Goal: Task Accomplishment & Management: Manage account settings

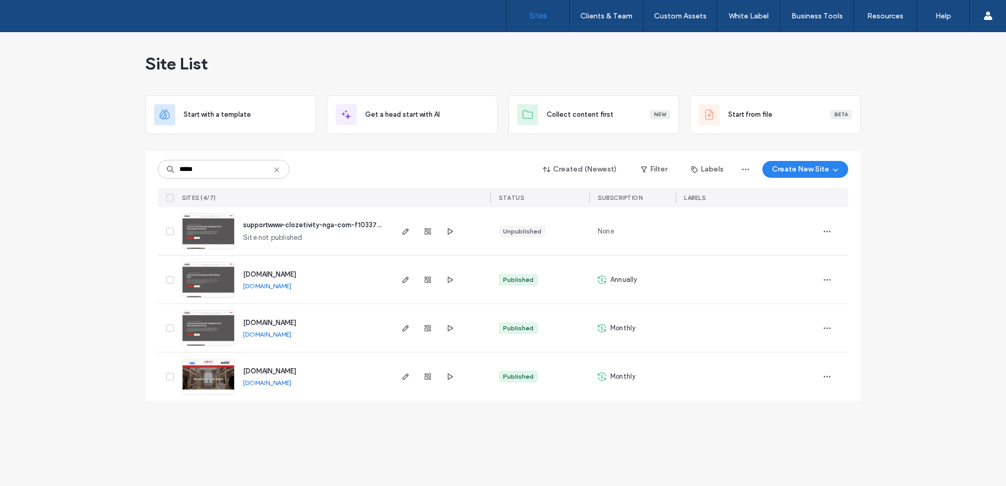
type input "*****"
click at [826, 327] on icon "button" at bounding box center [827, 328] width 8 height 8
click at [802, 458] on span "Site Dashboard" at bounding box center [786, 456] width 49 height 11
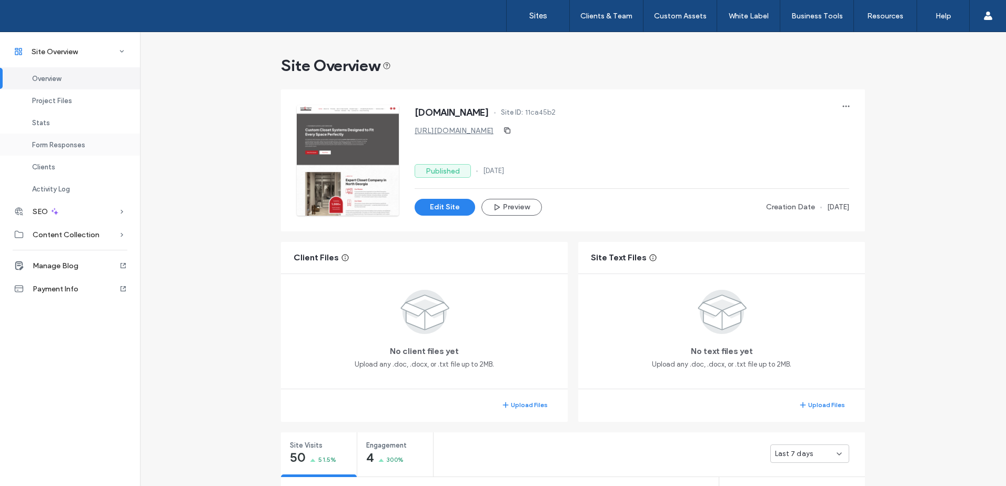
click at [70, 146] on span "Form Responses" at bounding box center [58, 145] width 53 height 8
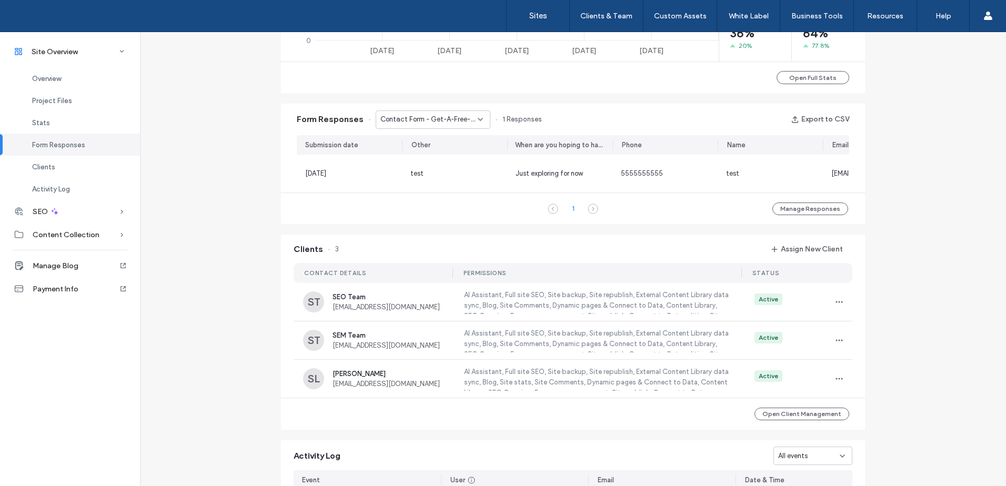
scroll to position [677, 0]
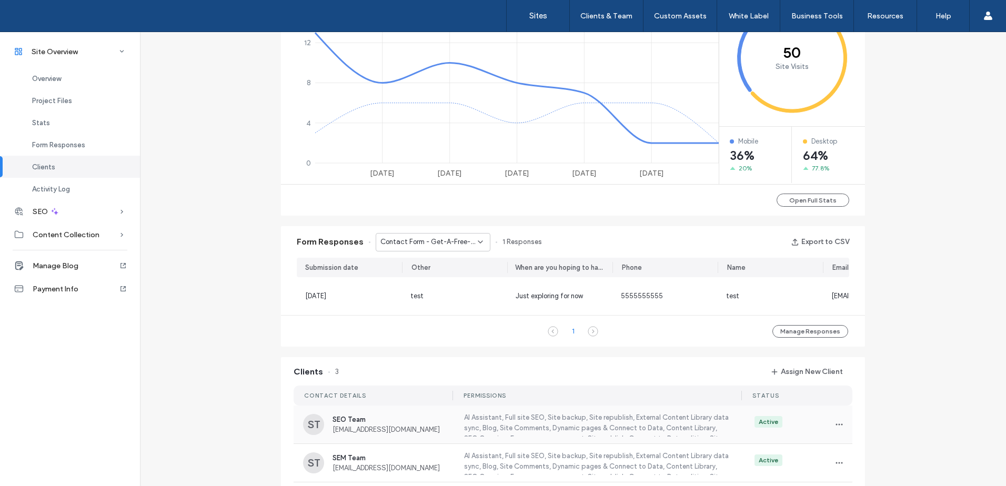
scroll to position [484, 0]
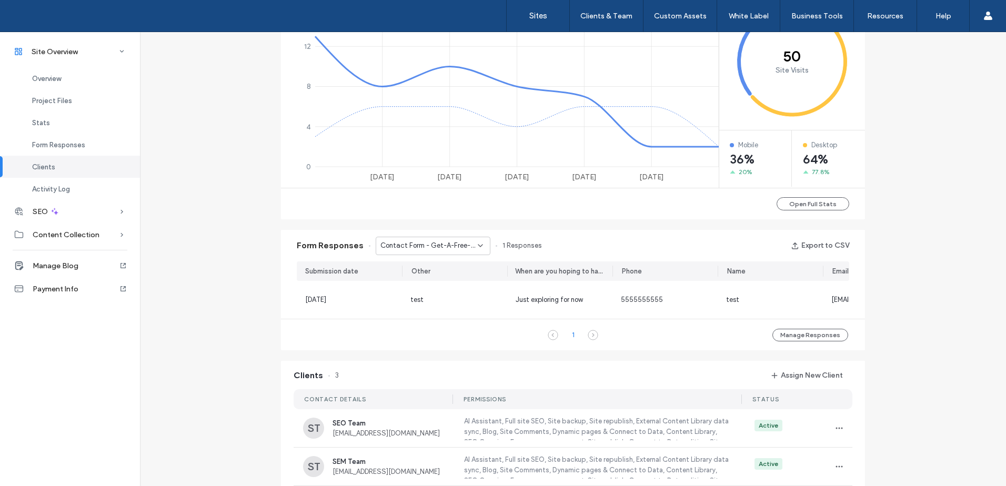
click at [451, 248] on span "Contact Form - Get-A-Free-Quote page" at bounding box center [429, 246] width 97 height 11
click at [446, 286] on span "Contact Form - Contact Us page" at bounding box center [425, 283] width 101 height 11
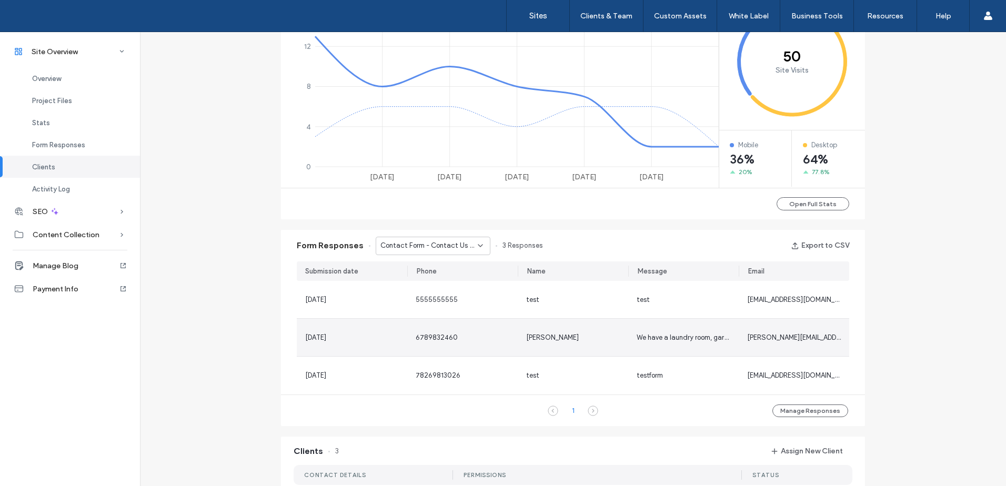
click at [432, 336] on span "6789832460" at bounding box center [437, 338] width 42 height 8
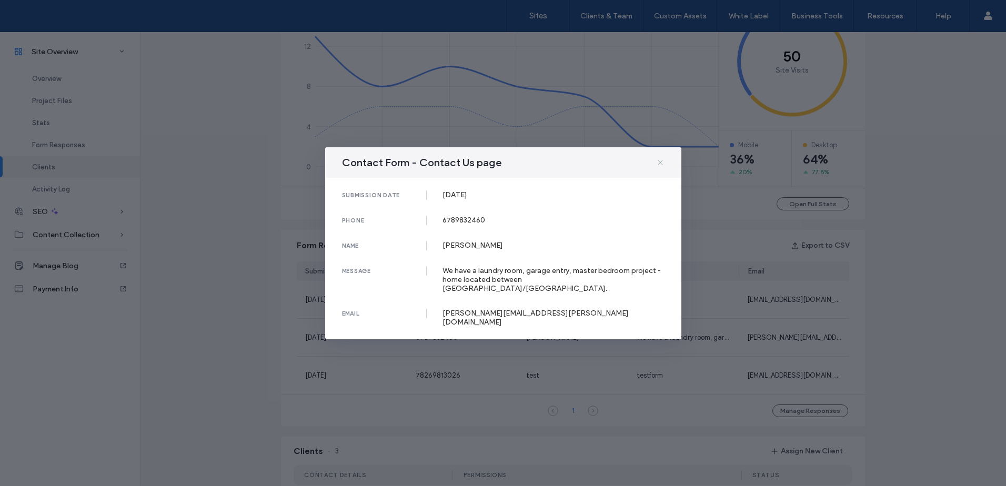
click at [660, 167] on icon at bounding box center [660, 162] width 8 height 8
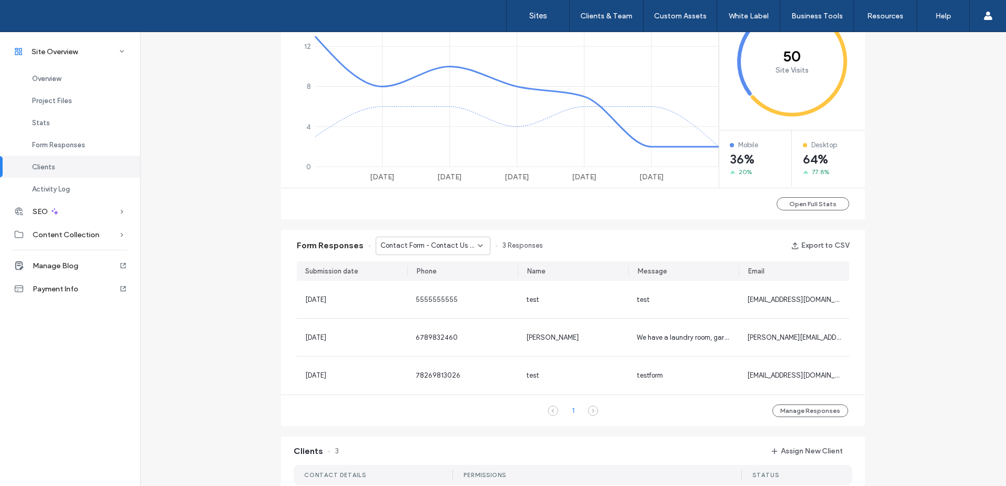
click at [436, 247] on span "Contact Form - Contact Us page" at bounding box center [429, 246] width 97 height 11
click at [446, 259] on span "Contact Form - Get-A-Free-Quote page" at bounding box center [425, 264] width 101 height 11
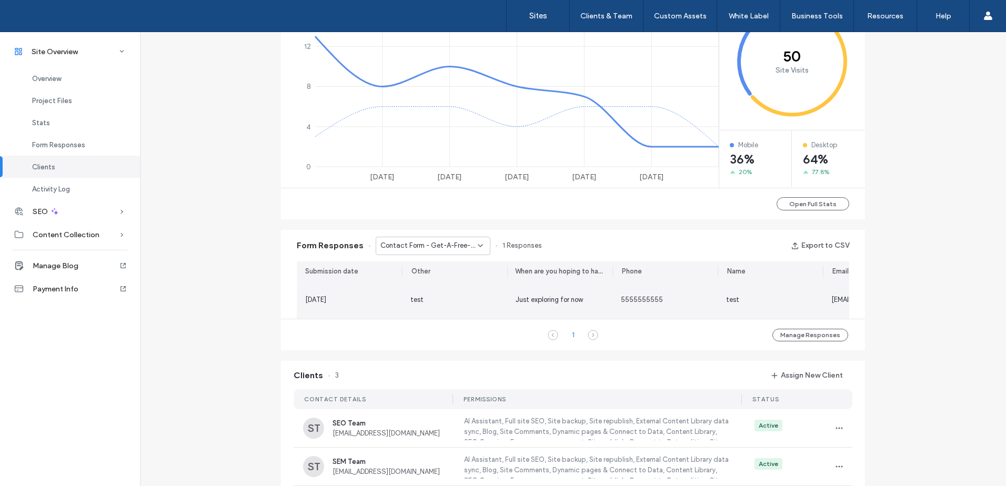
click at [529, 298] on span "Just exploring for now" at bounding box center [549, 300] width 67 height 8
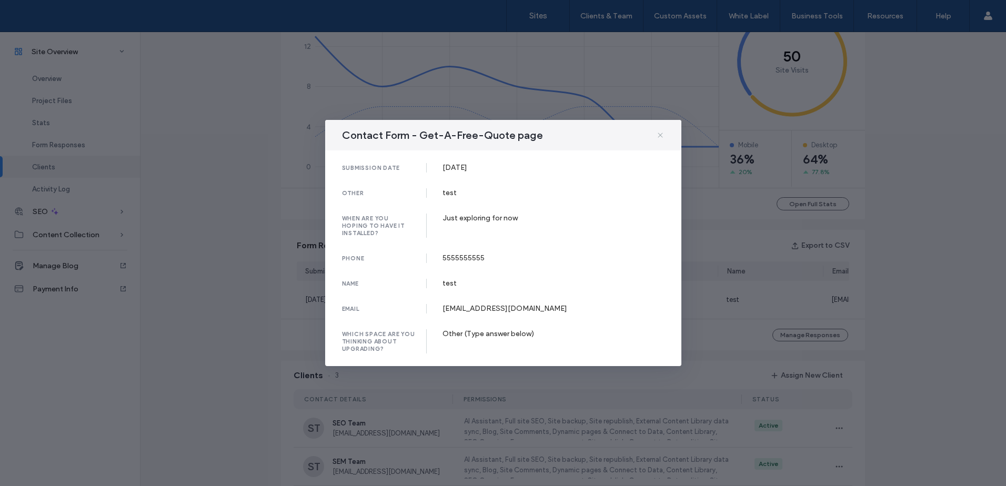
click at [661, 132] on icon at bounding box center [660, 135] width 8 height 8
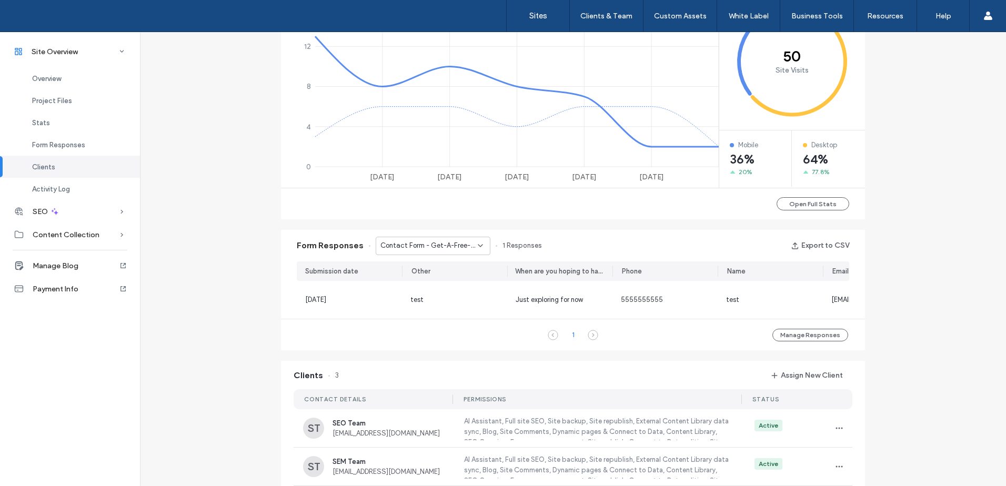
click at [955, 260] on div "Site Overview [DOMAIN_NAME] Site ID: 11ca45b2 [URL][DOMAIN_NAME] Published [DAT…" at bounding box center [573, 206] width 866 height 1317
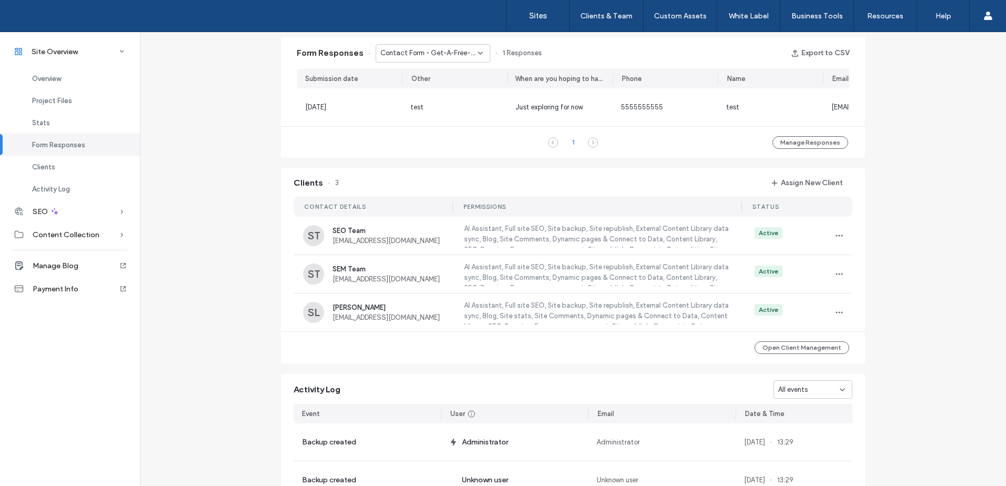
scroll to position [677, 0]
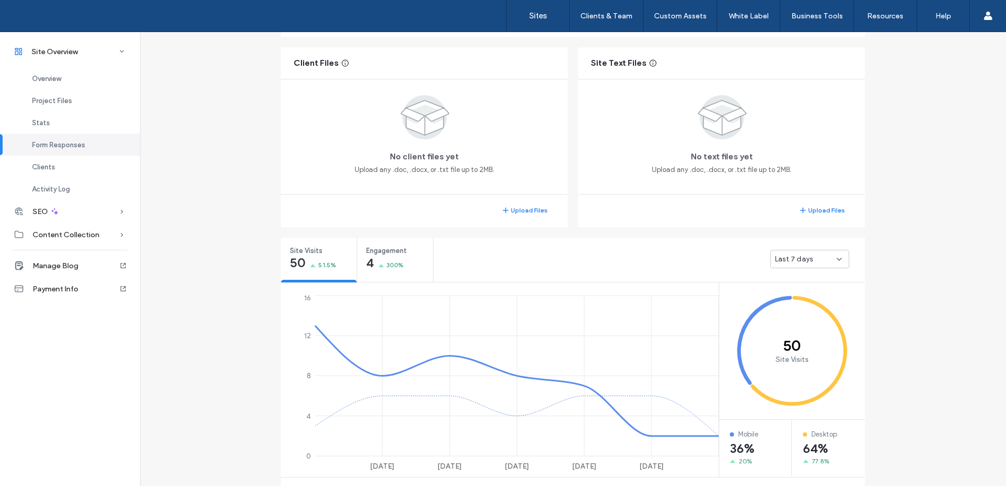
scroll to position [193, 0]
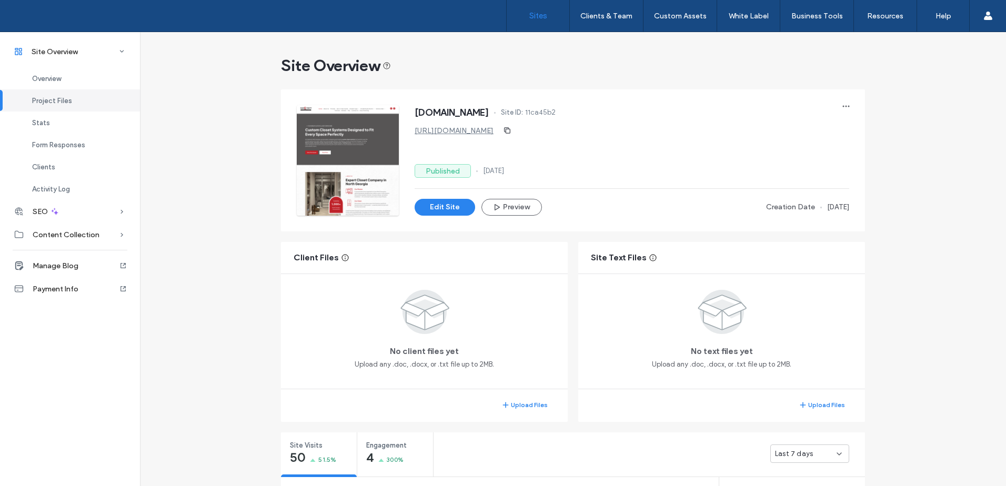
click at [538, 9] on link "Sites" at bounding box center [538, 16] width 63 height 32
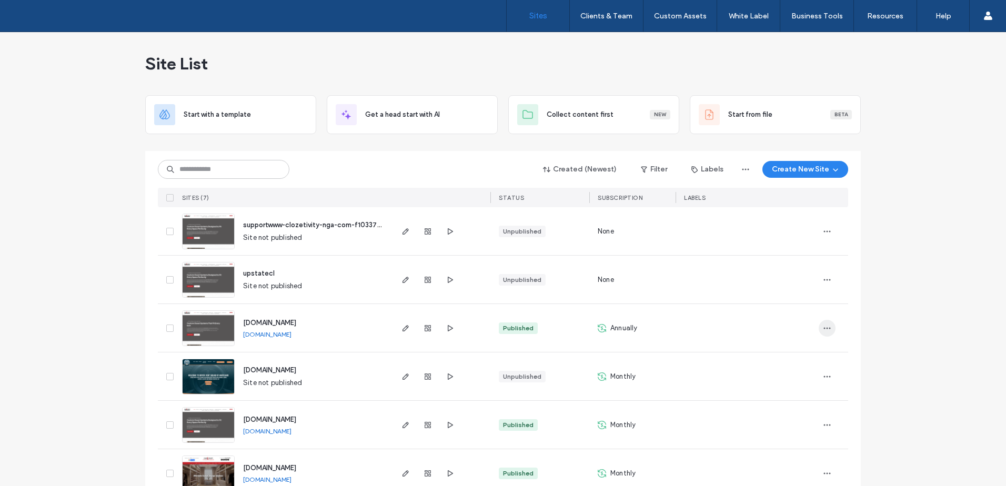
click at [824, 332] on icon "button" at bounding box center [827, 328] width 8 height 8
click at [797, 454] on span "Site Dashboard" at bounding box center [782, 456] width 49 height 11
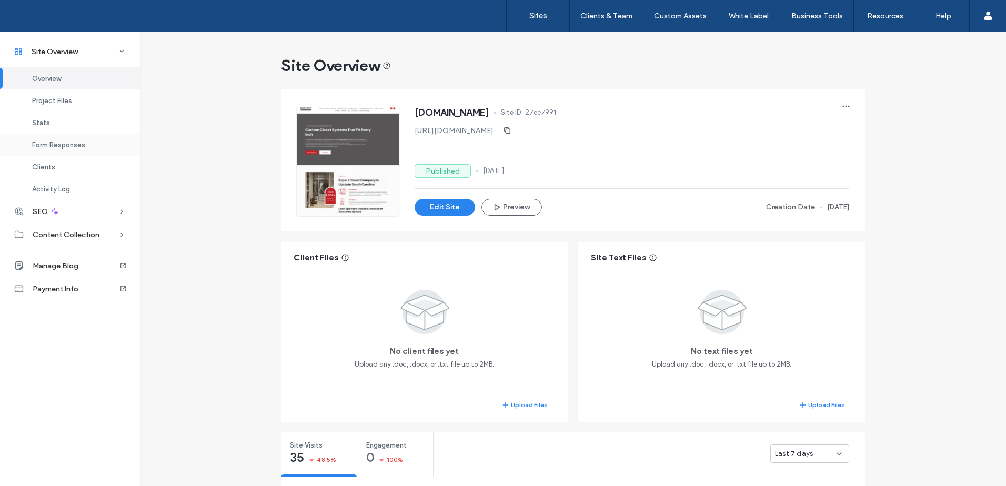
click at [80, 146] on span "Form Responses" at bounding box center [58, 145] width 53 height 8
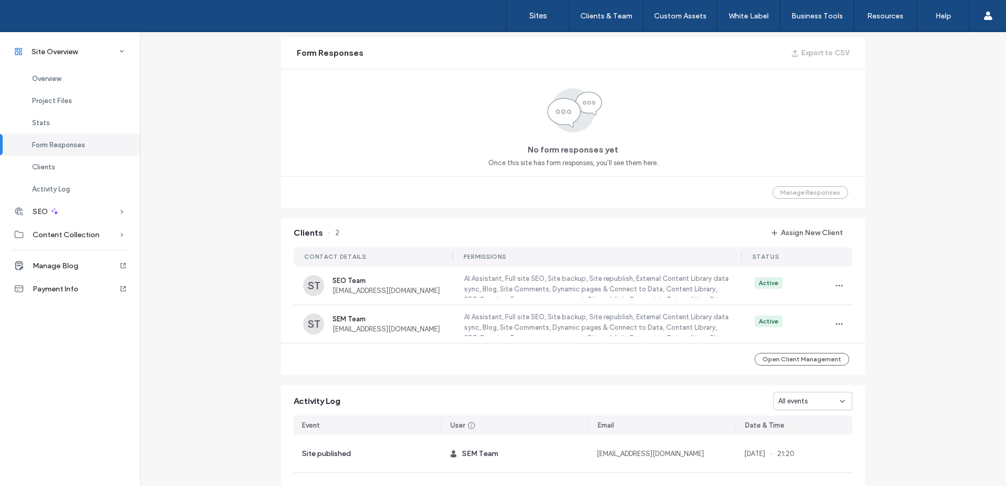
scroll to position [677, 0]
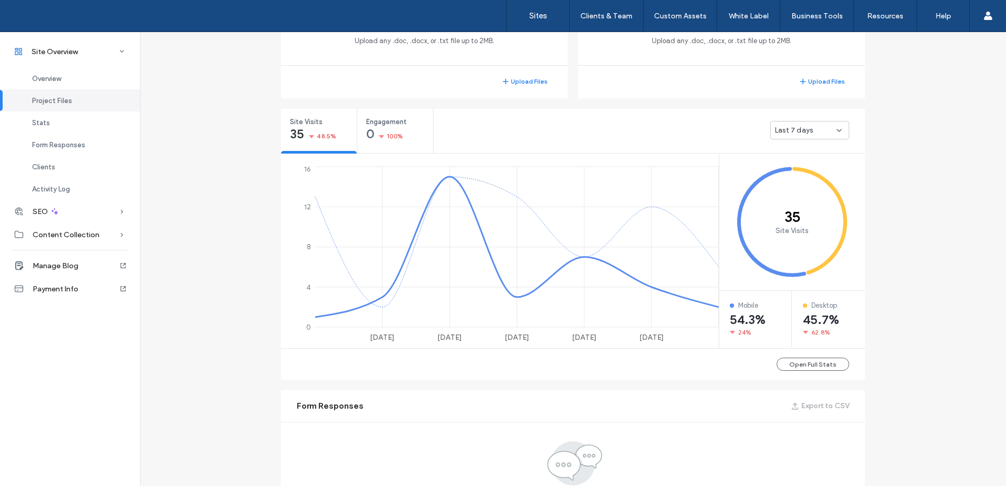
scroll to position [517, 0]
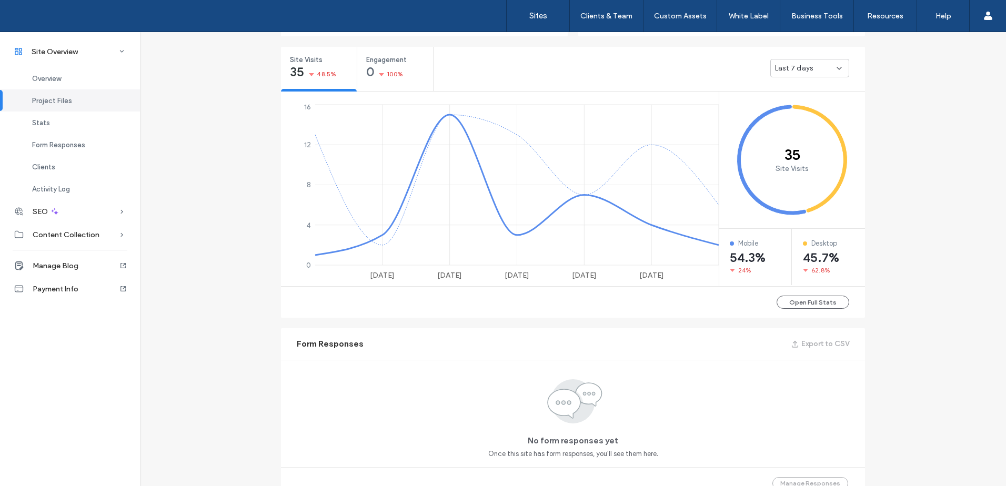
scroll to position [579, 0]
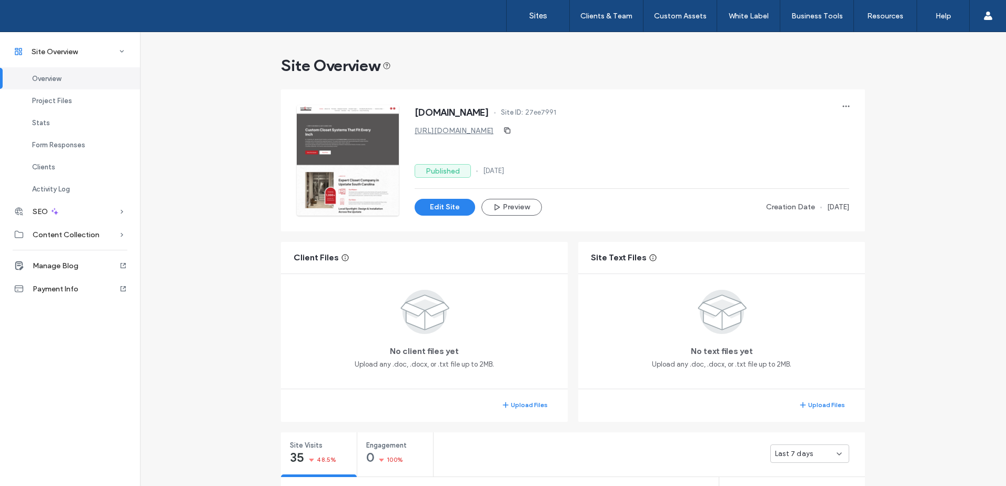
click at [494, 133] on link "[URL][DOMAIN_NAME]" at bounding box center [454, 130] width 79 height 9
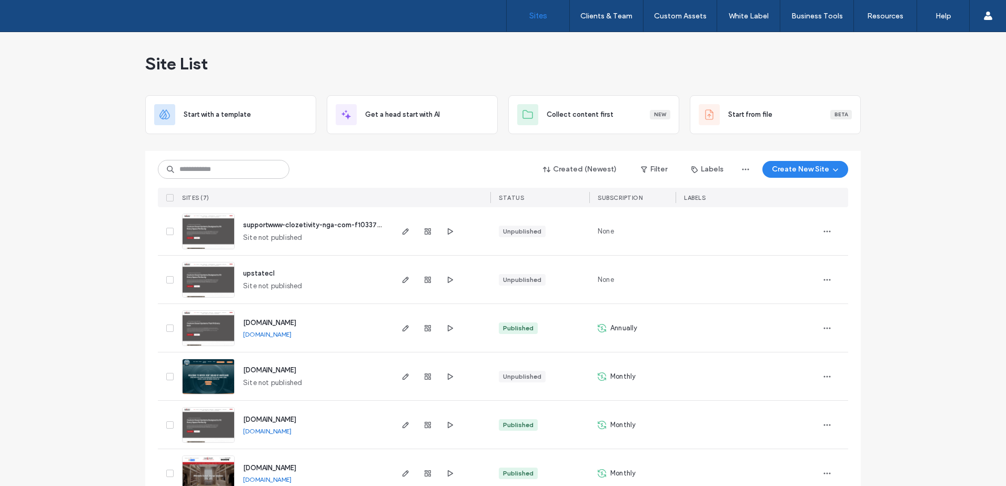
click at [118, 372] on div "Site List Start with a template Get a head start with AI Collect content first …" at bounding box center [503, 295] width 1006 height 527
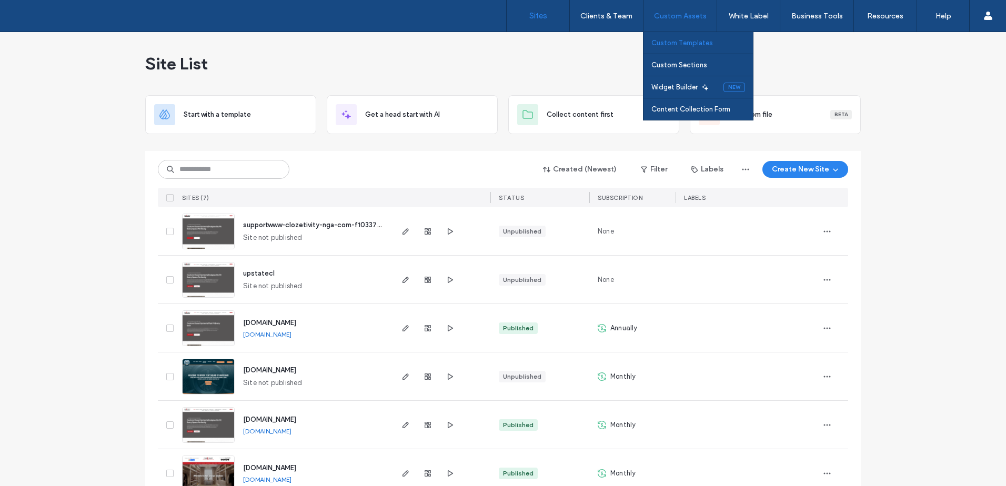
click at [687, 45] on label "Custom Templates" at bounding box center [683, 43] width 62 height 8
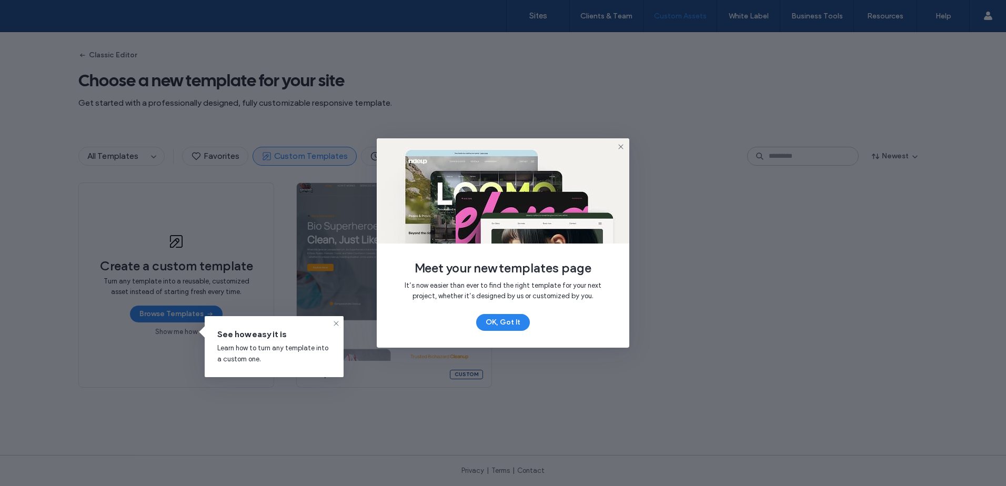
click at [624, 146] on icon at bounding box center [621, 147] width 8 height 8
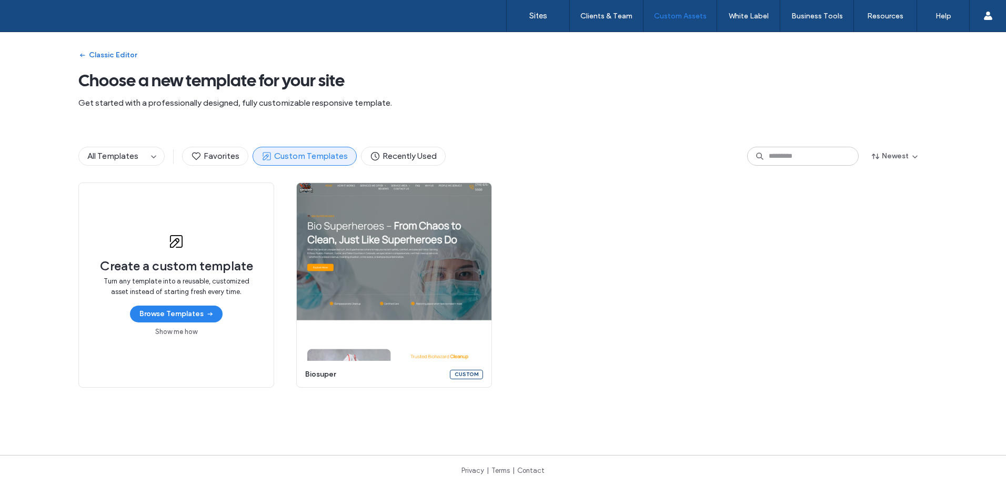
click at [110, 59] on button "Classic Editor" at bounding box center [107, 55] width 58 height 17
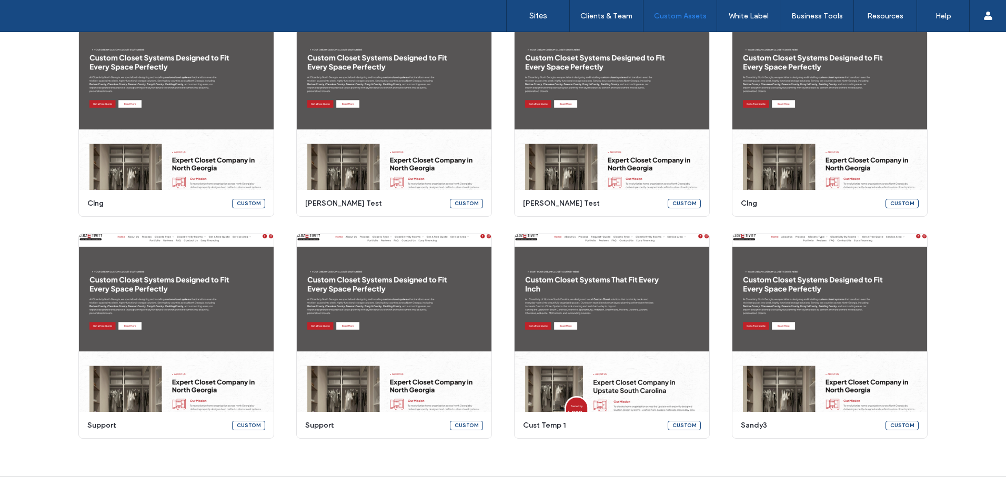
scroll to position [1473, 0]
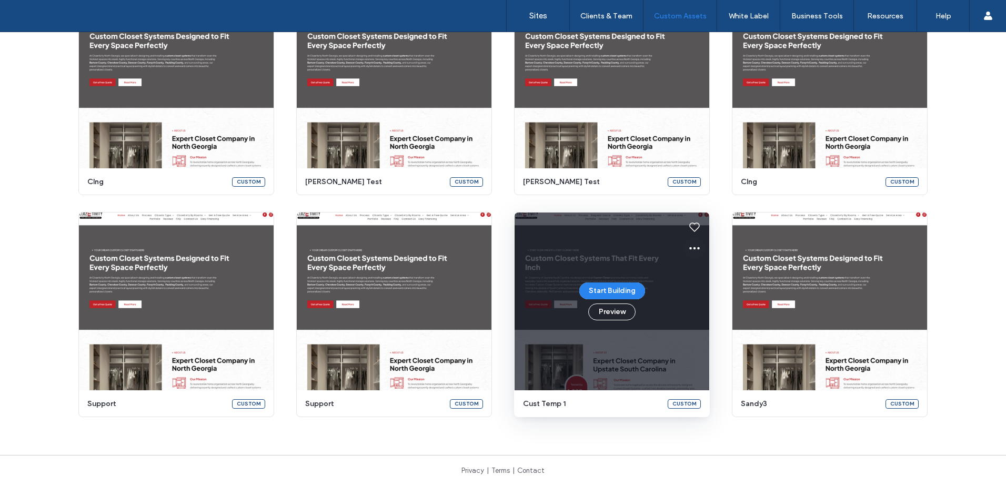
click at [692, 247] on icon at bounding box center [694, 248] width 13 height 13
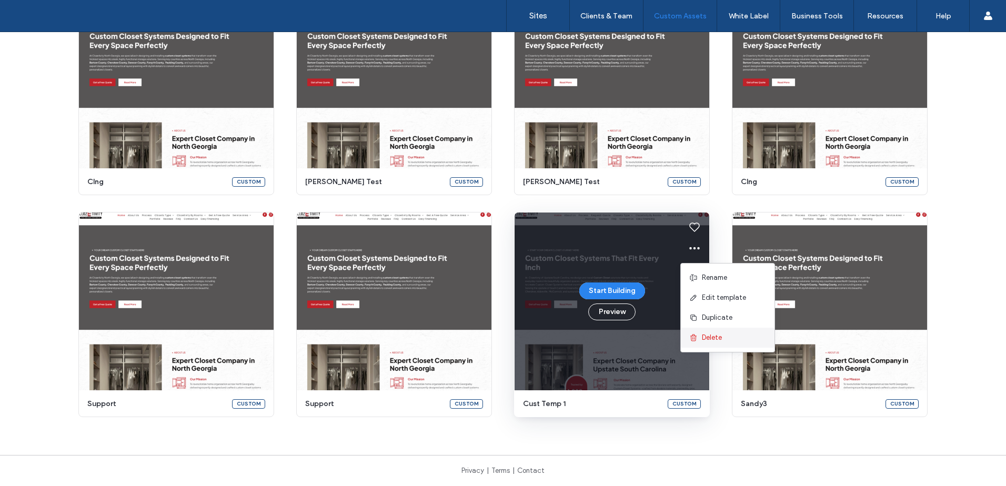
click at [706, 340] on span "Delete" at bounding box center [712, 338] width 20 height 11
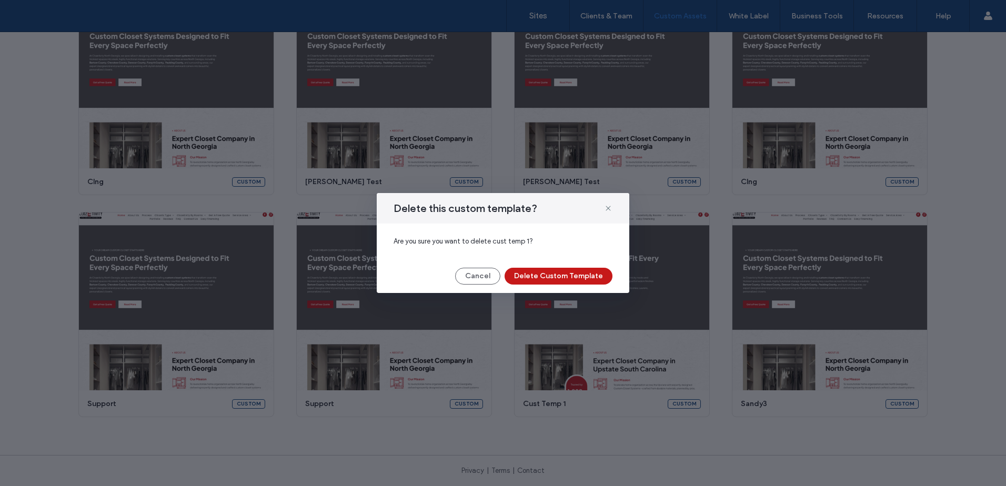
click at [584, 275] on button "Delete Custom Template" at bounding box center [559, 276] width 108 height 17
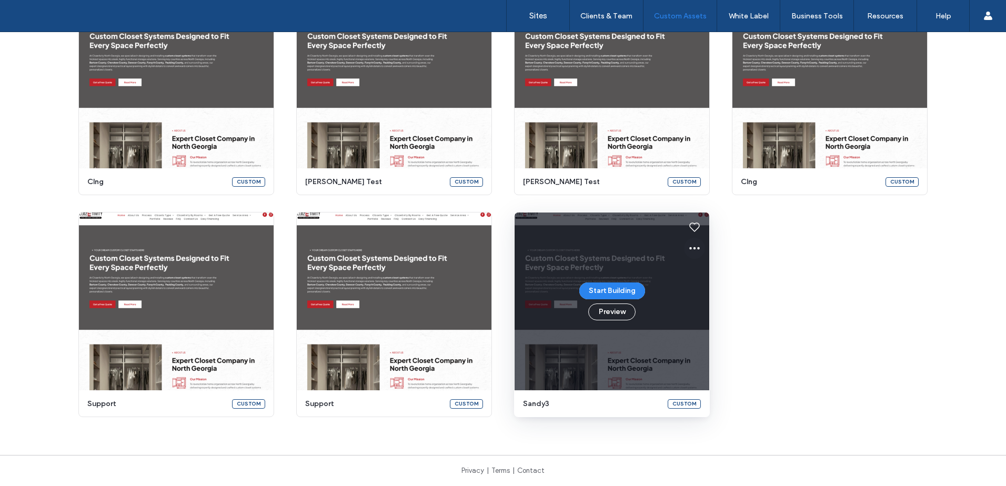
click at [693, 248] on icon at bounding box center [694, 248] width 13 height 13
click at [709, 341] on span "Delete" at bounding box center [712, 338] width 20 height 11
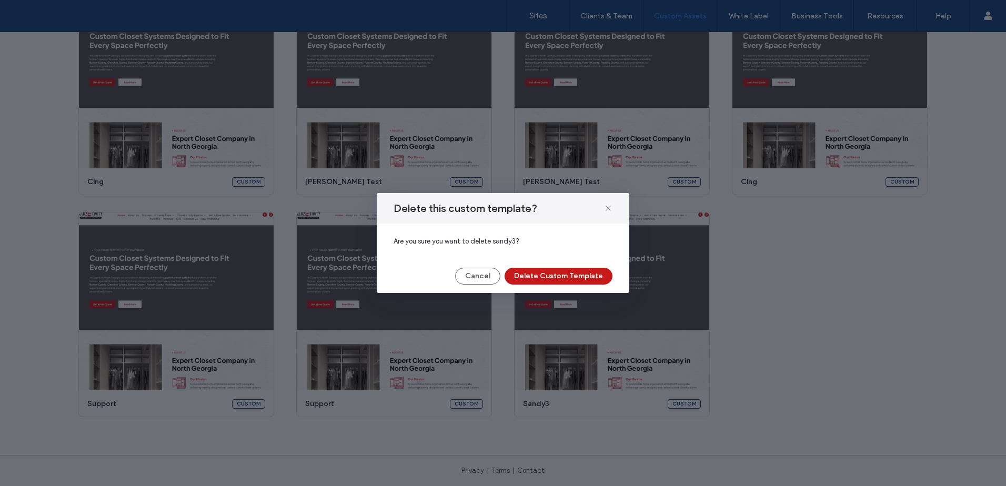
click at [581, 276] on button "Delete Custom Template" at bounding box center [559, 276] width 108 height 17
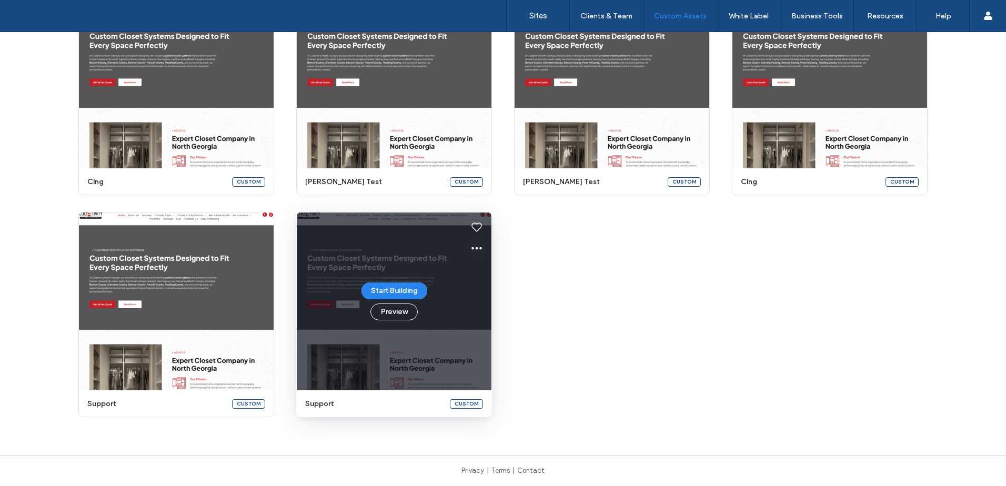
click at [473, 247] on icon at bounding box center [477, 248] width 13 height 13
click at [498, 337] on span "Delete" at bounding box center [494, 338] width 20 height 11
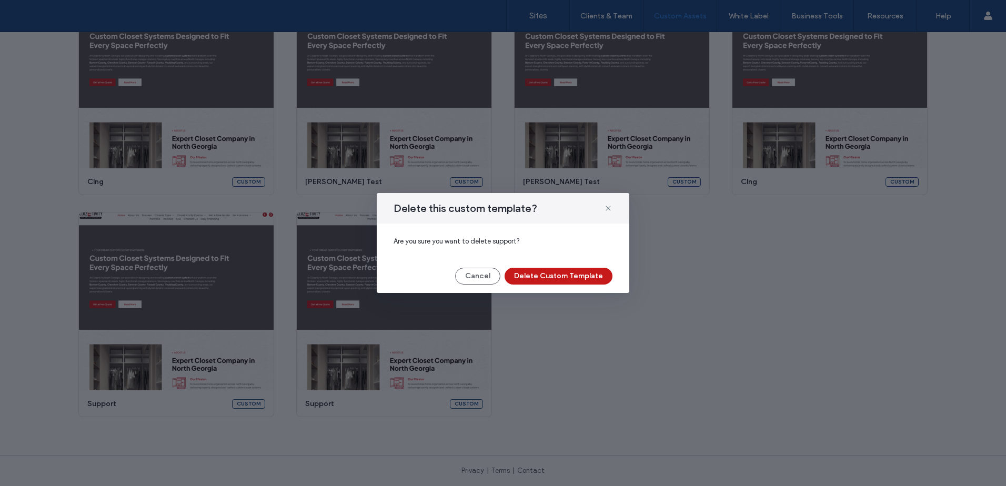
click at [567, 275] on button "Delete Custom Template" at bounding box center [559, 276] width 108 height 17
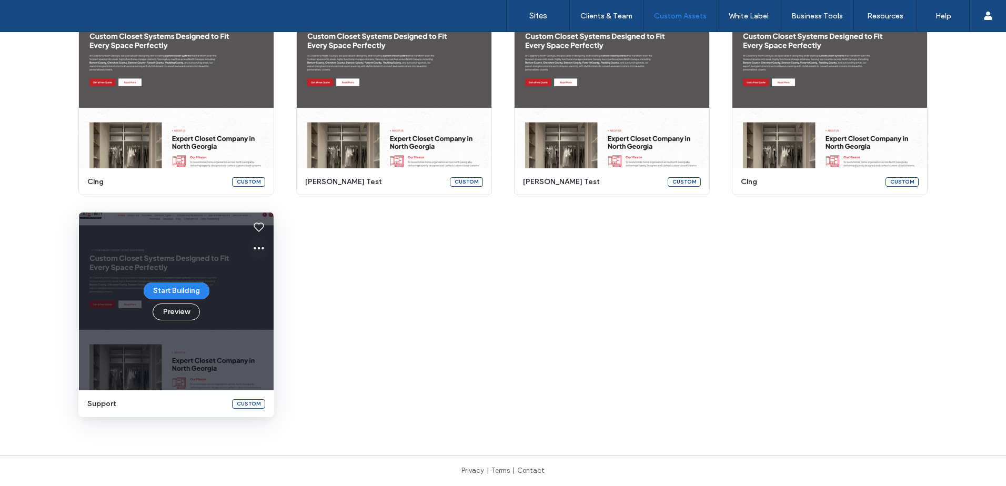
click at [258, 247] on icon at bounding box center [259, 248] width 13 height 13
click at [280, 333] on span "Delete" at bounding box center [276, 338] width 20 height 11
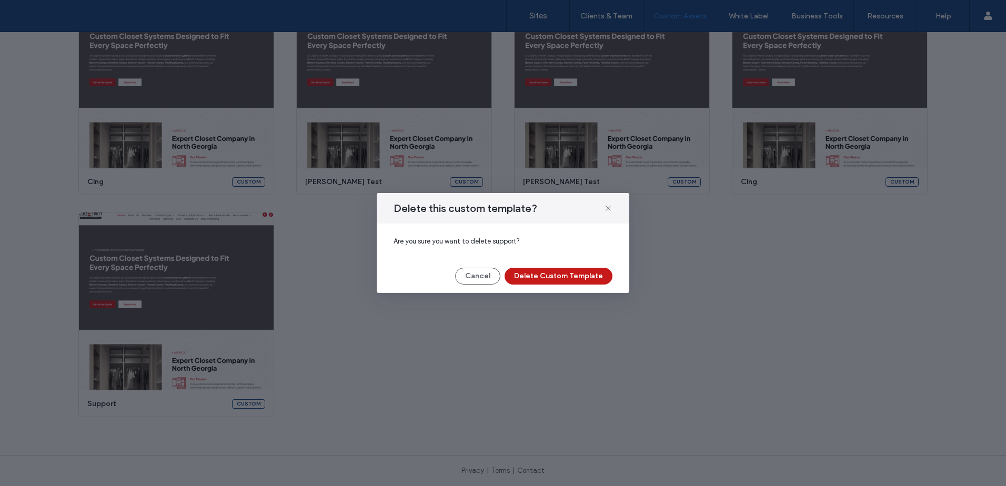
click at [586, 277] on button "Delete Custom Template" at bounding box center [559, 276] width 108 height 17
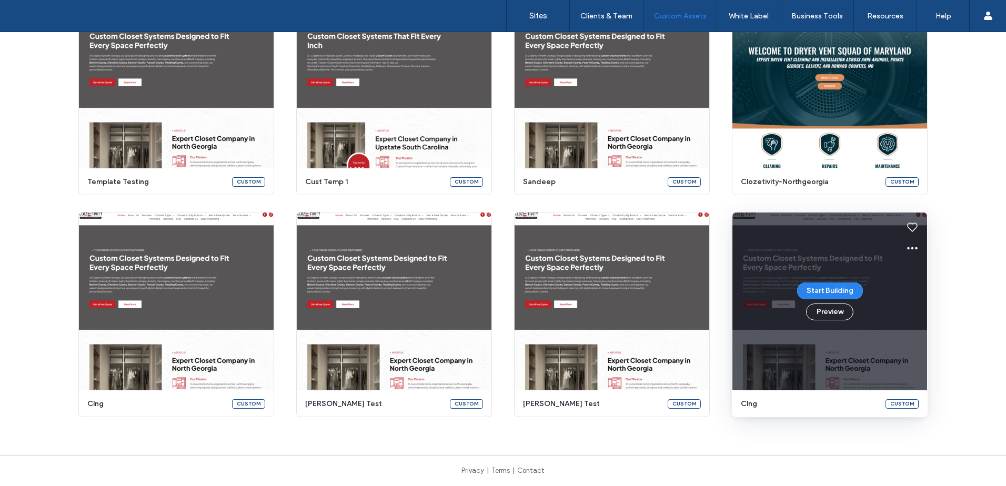
scroll to position [1303, 0]
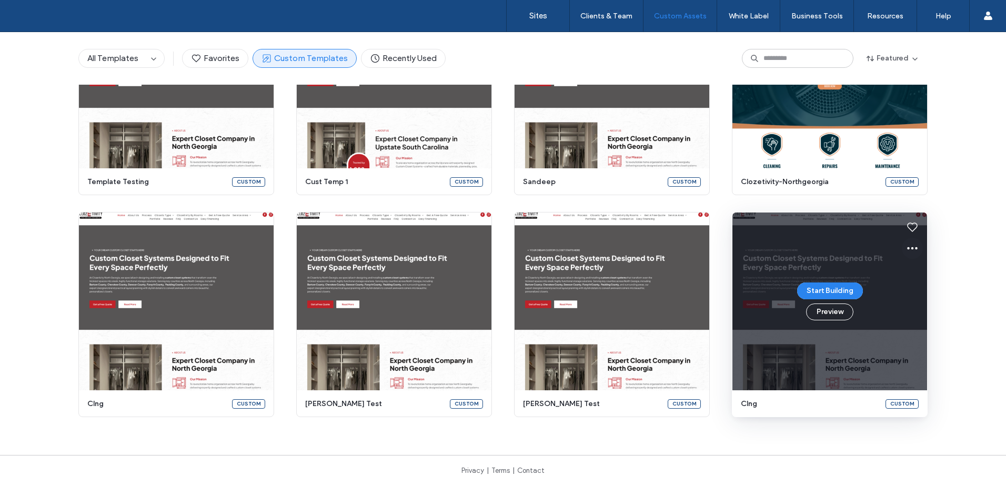
click at [910, 250] on icon at bounding box center [912, 248] width 13 height 13
click at [920, 337] on span "Delete" at bounding box center [930, 338] width 20 height 11
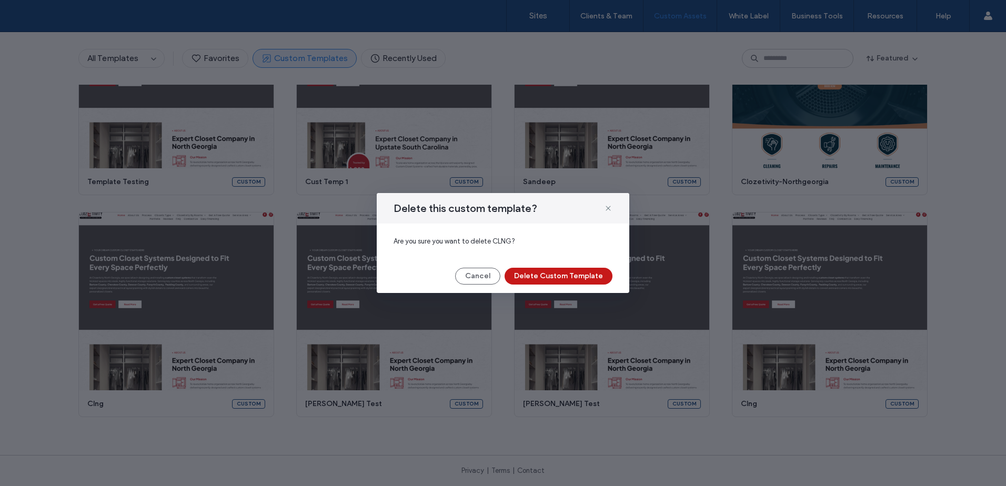
click at [538, 273] on button "Delete Custom Template" at bounding box center [559, 276] width 108 height 17
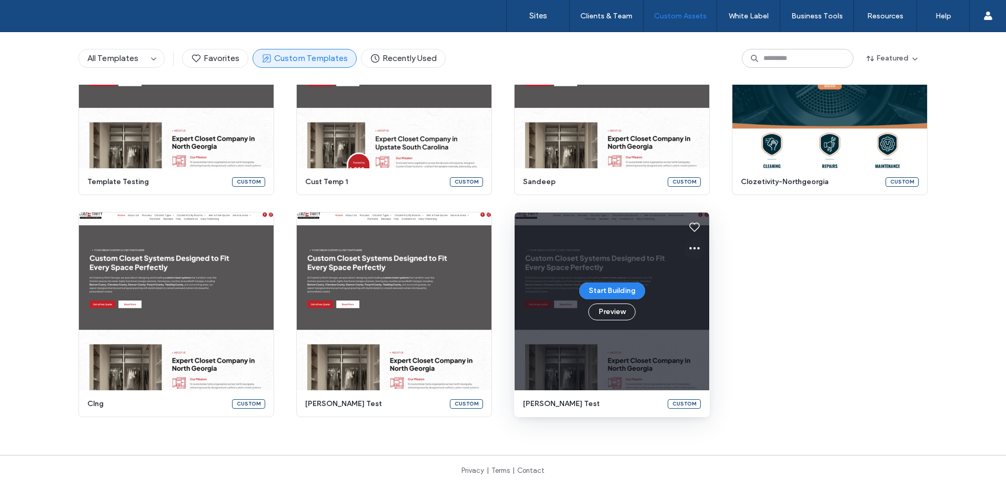
click at [688, 254] on icon at bounding box center [694, 248] width 13 height 13
click at [714, 335] on span "Delete" at bounding box center [712, 338] width 20 height 11
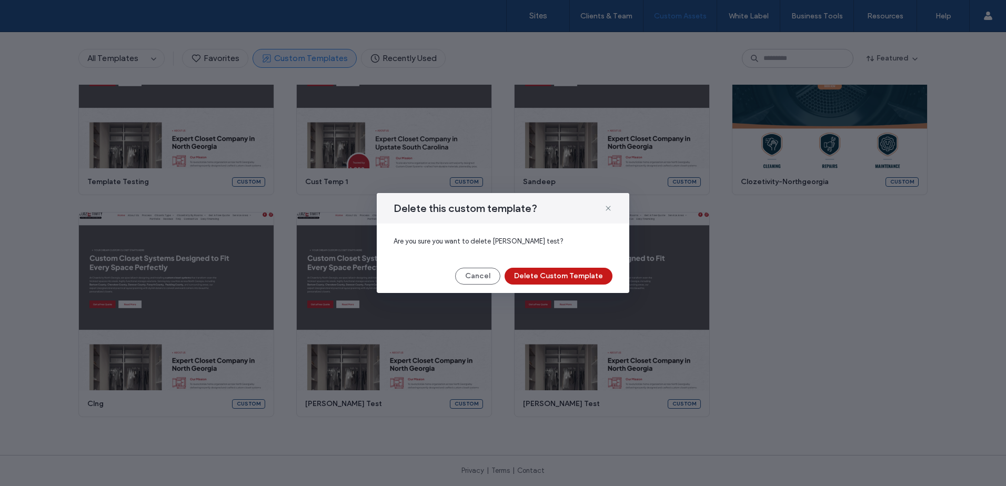
click at [582, 275] on button "Delete Custom Template" at bounding box center [559, 276] width 108 height 17
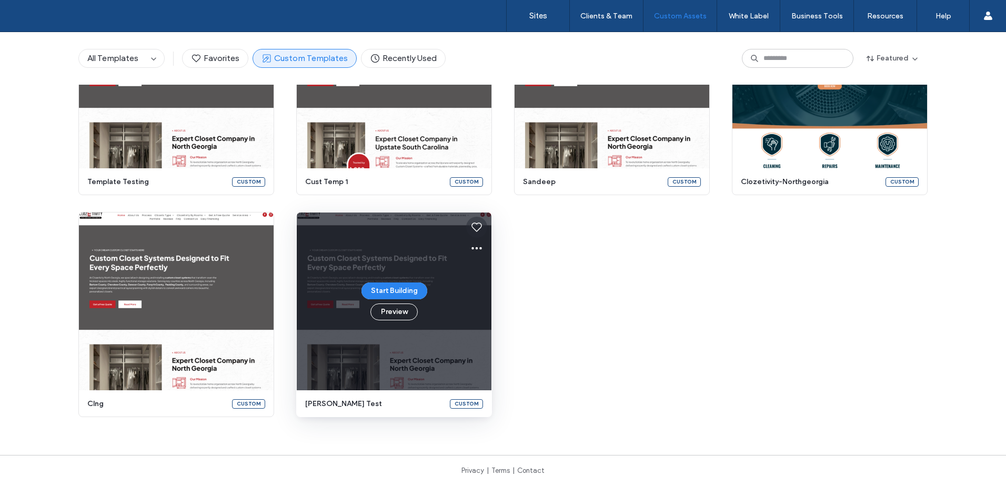
click at [473, 229] on icon at bounding box center [477, 227] width 13 height 13
click at [473, 229] on img at bounding box center [477, 227] width 13 height 13
click at [473, 247] on use at bounding box center [477, 248] width 11 height 3
click at [490, 341] on span "Delete" at bounding box center [494, 338] width 20 height 11
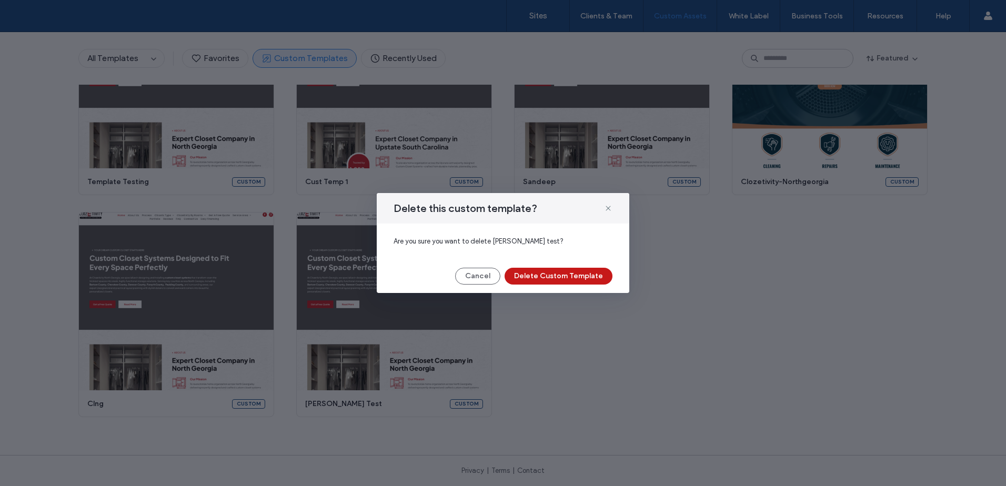
click at [564, 273] on button "Delete Custom Template" at bounding box center [559, 276] width 108 height 17
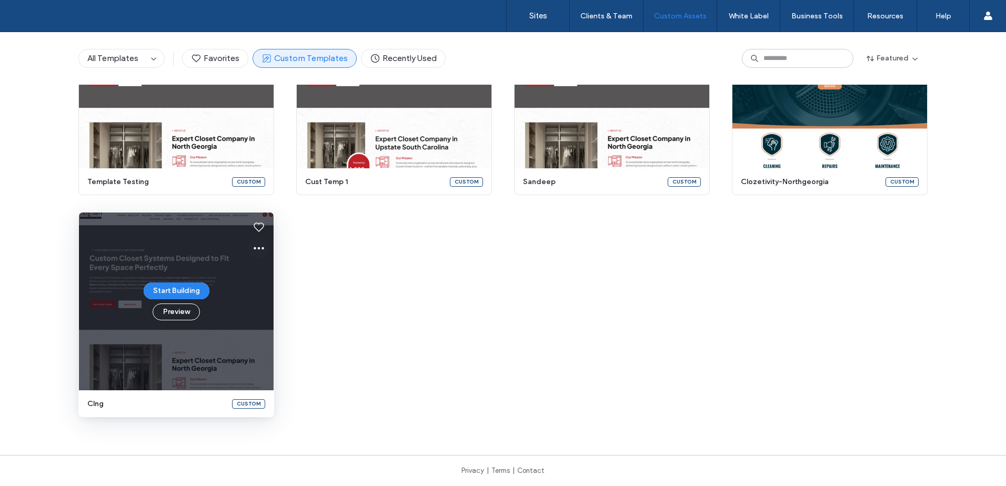
click at [254, 253] on icon at bounding box center [259, 248] width 13 height 13
click at [287, 336] on div "Delete" at bounding box center [292, 338] width 94 height 20
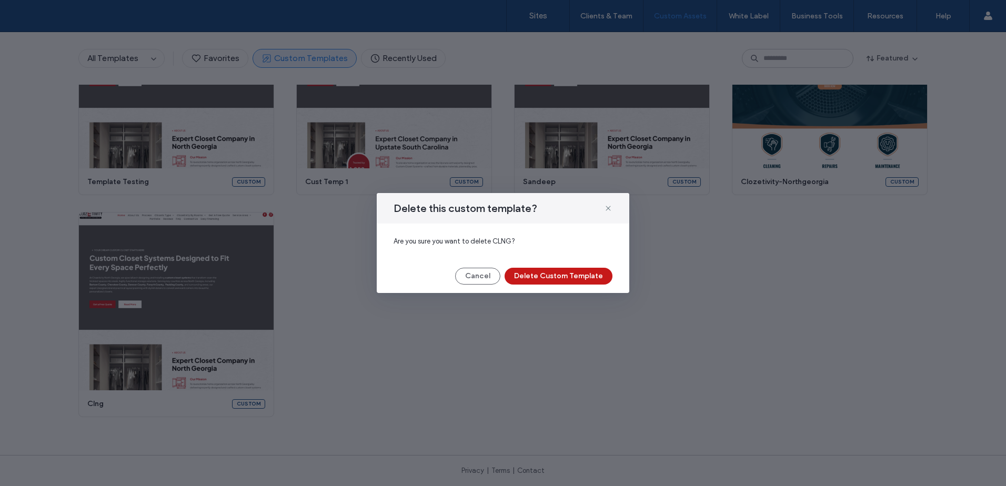
click at [582, 276] on button "Delete Custom Template" at bounding box center [559, 276] width 108 height 17
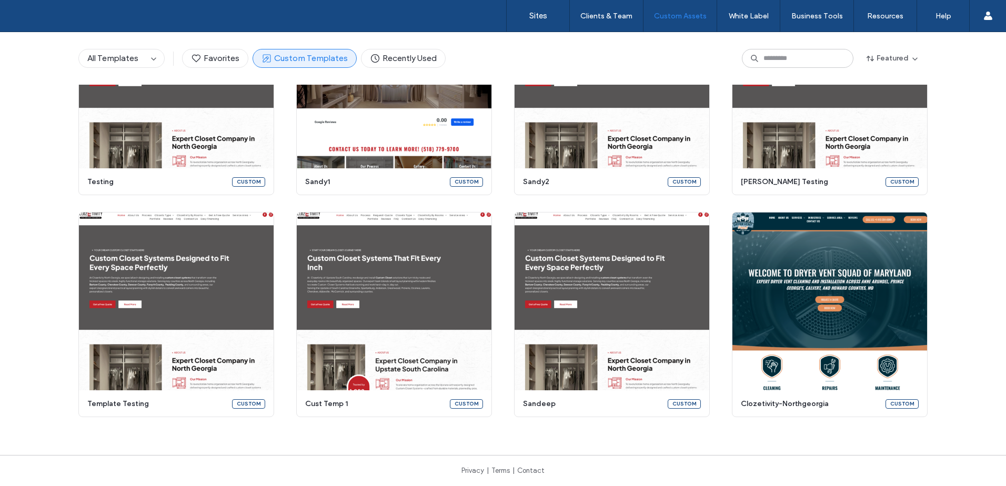
scroll to position [1081, 0]
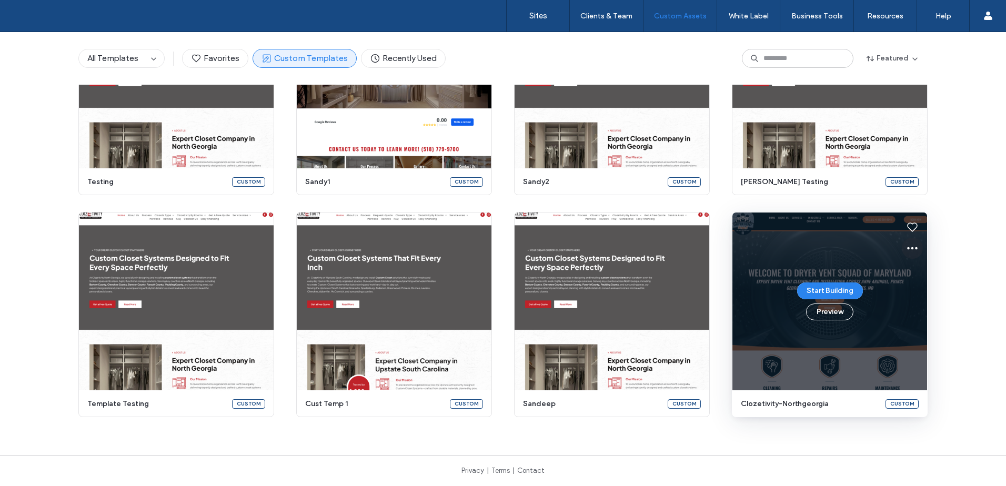
click at [906, 248] on icon at bounding box center [912, 248] width 13 height 13
click at [923, 332] on div "Delete" at bounding box center [946, 338] width 94 height 20
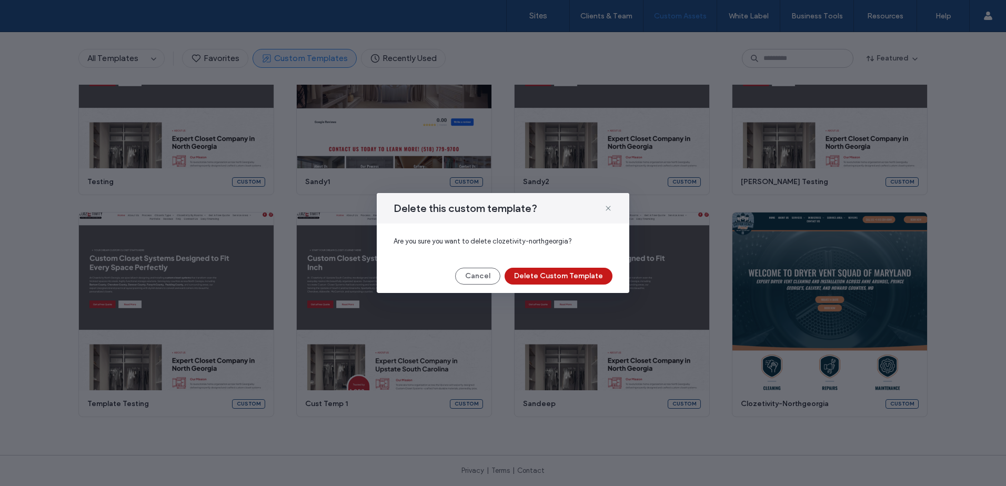
click at [552, 276] on button "Delete Custom Template" at bounding box center [559, 276] width 108 height 17
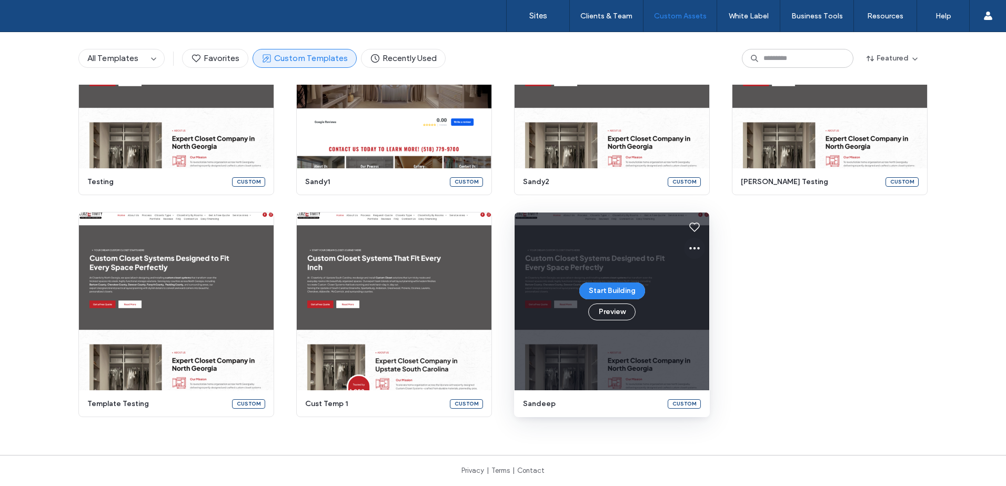
click at [698, 251] on button at bounding box center [694, 248] width 21 height 21
click at [710, 338] on span "Delete" at bounding box center [712, 338] width 20 height 11
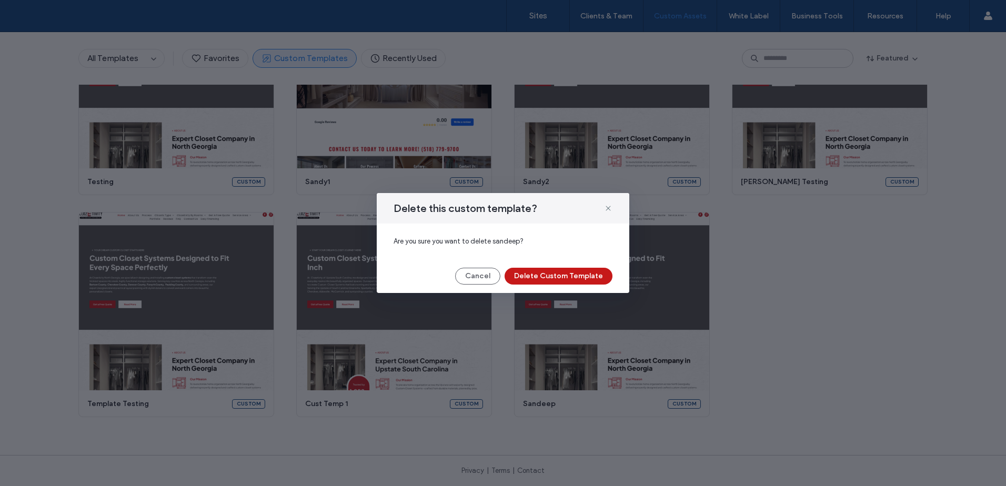
click at [559, 272] on button "Delete Custom Template" at bounding box center [559, 276] width 108 height 17
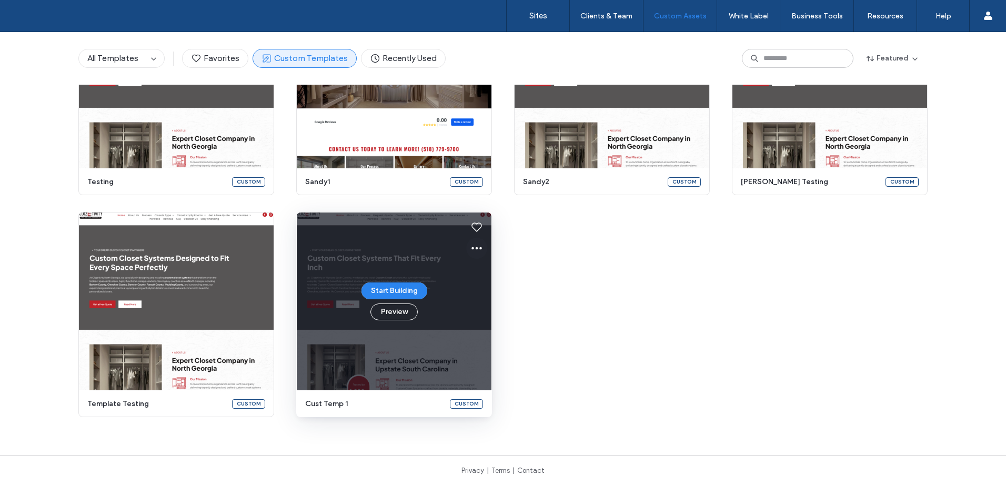
click at [473, 248] on use at bounding box center [477, 248] width 11 height 3
click at [485, 338] on span "Delete" at bounding box center [494, 338] width 20 height 11
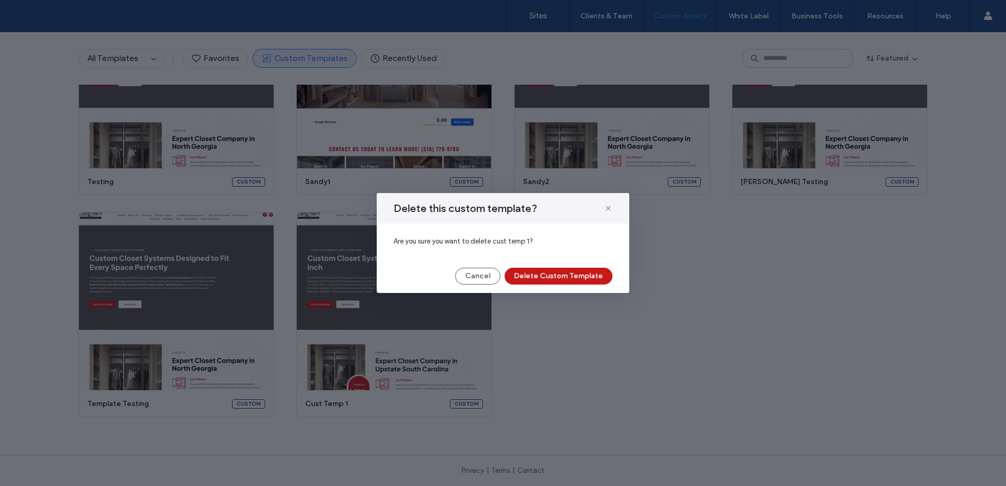
click at [575, 280] on button "Delete Custom Template" at bounding box center [559, 276] width 108 height 17
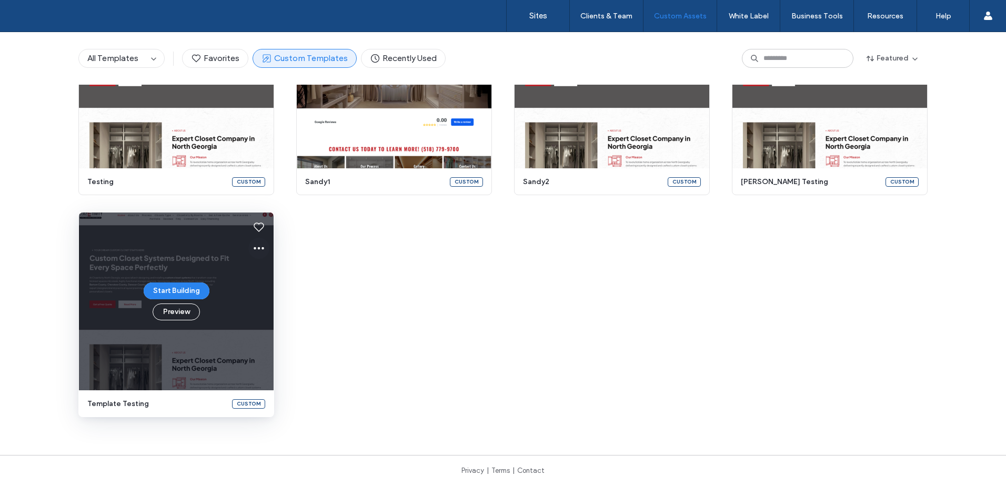
click at [255, 248] on use at bounding box center [259, 248] width 11 height 3
click at [296, 335] on div "Delete" at bounding box center [292, 338] width 94 height 20
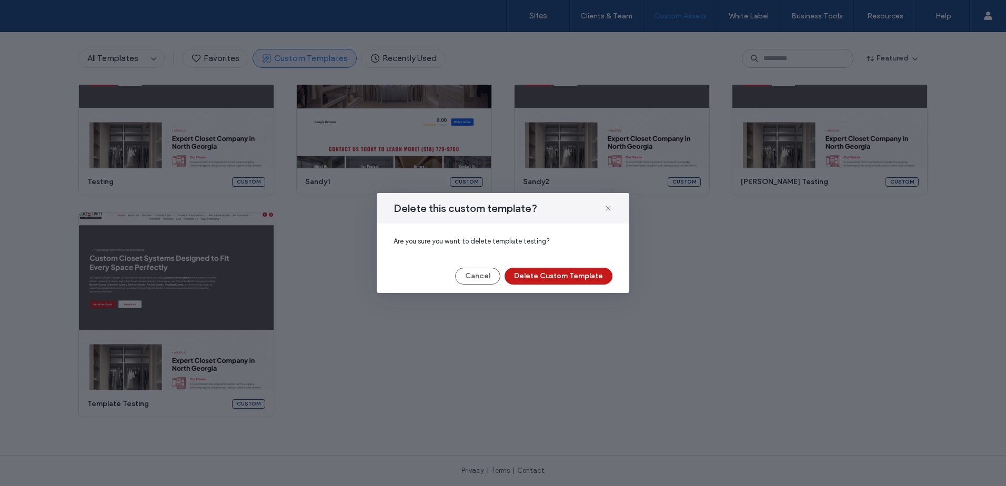
click at [548, 278] on button "Delete Custom Template" at bounding box center [559, 276] width 108 height 17
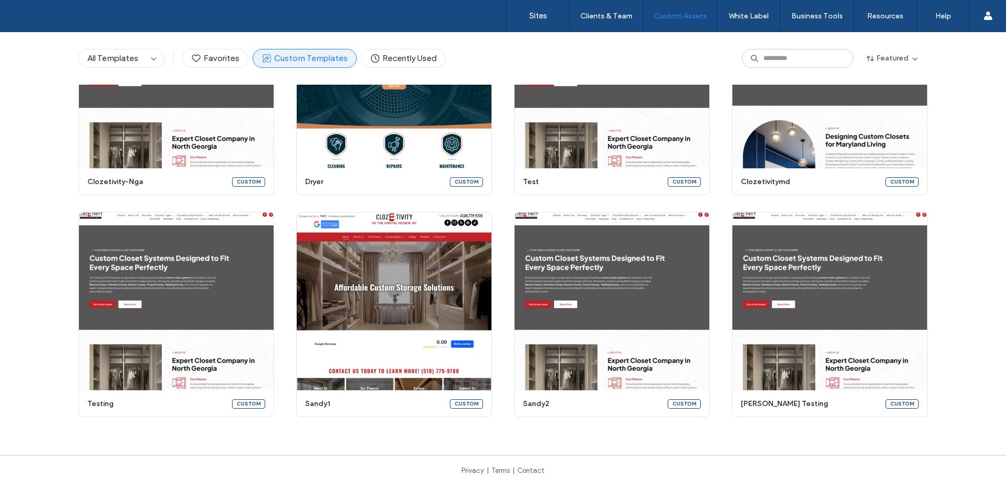
scroll to position [859, 0]
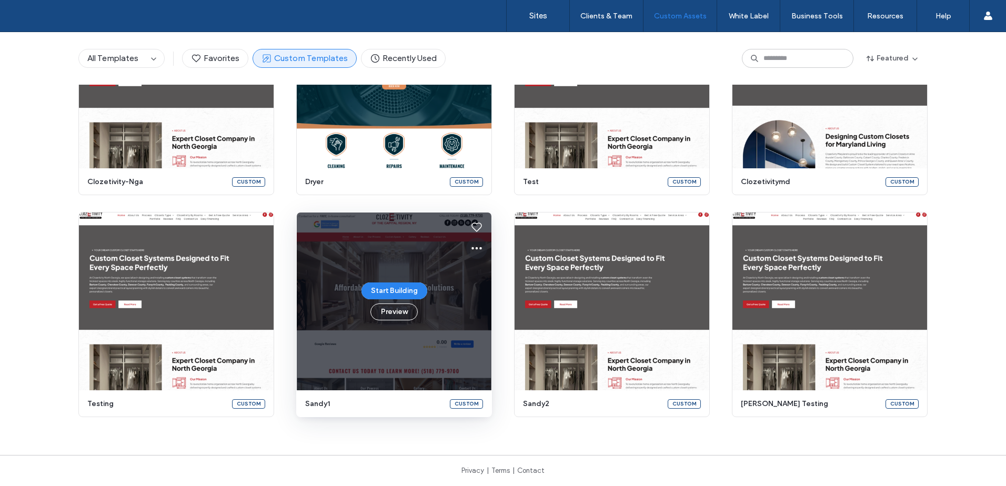
click at [471, 248] on icon at bounding box center [477, 248] width 13 height 13
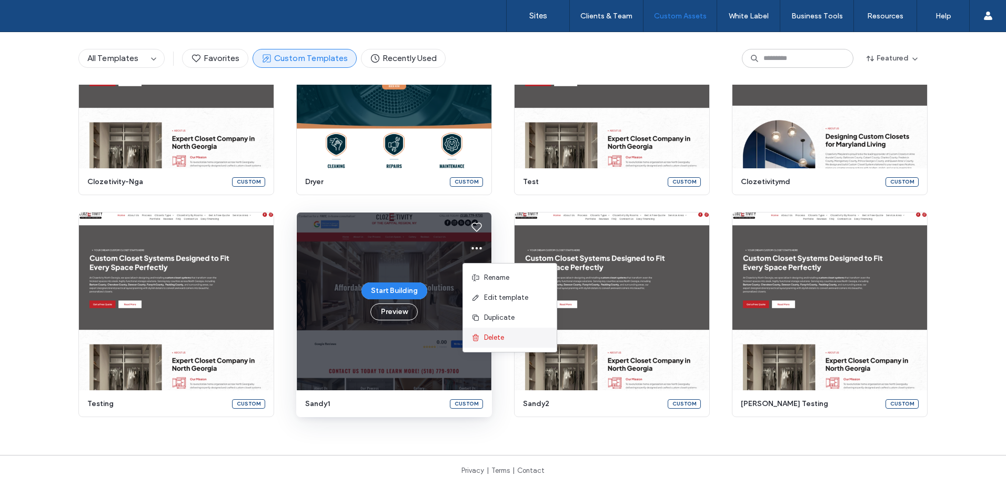
click at [496, 338] on span "Delete" at bounding box center [494, 338] width 20 height 11
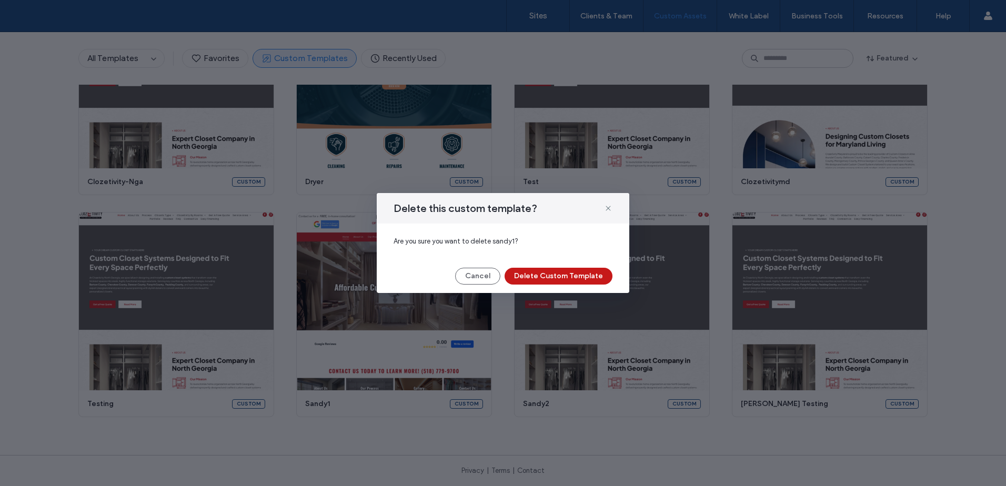
click at [556, 275] on button "Delete Custom Template" at bounding box center [559, 276] width 108 height 17
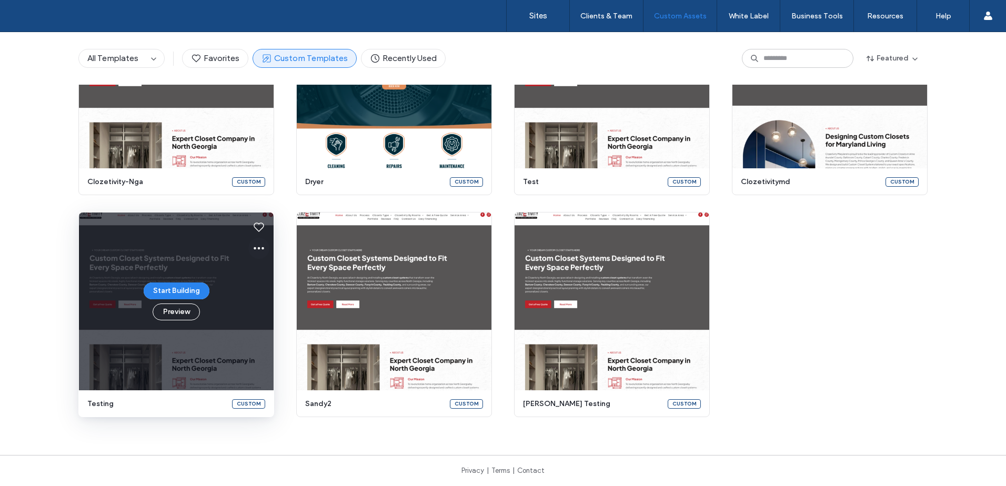
click at [254, 249] on use at bounding box center [259, 248] width 11 height 3
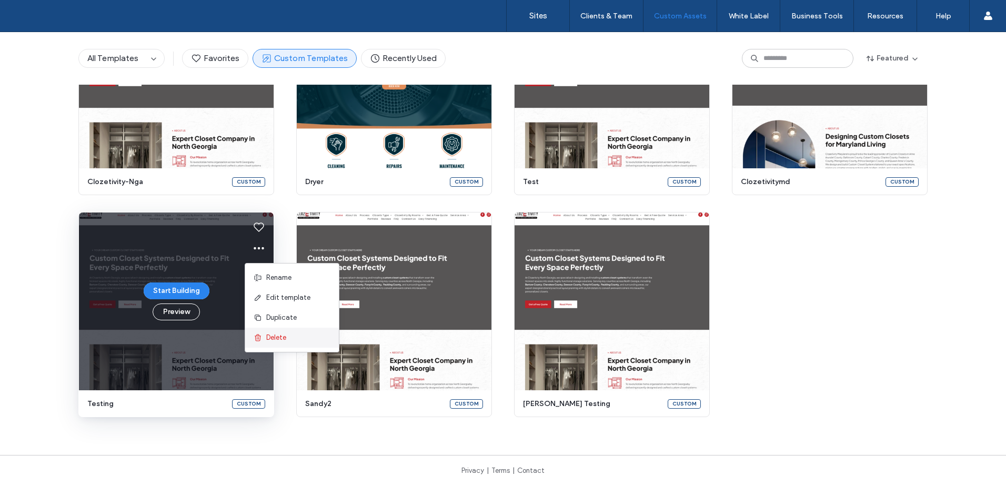
click at [301, 335] on div "Delete" at bounding box center [292, 338] width 94 height 20
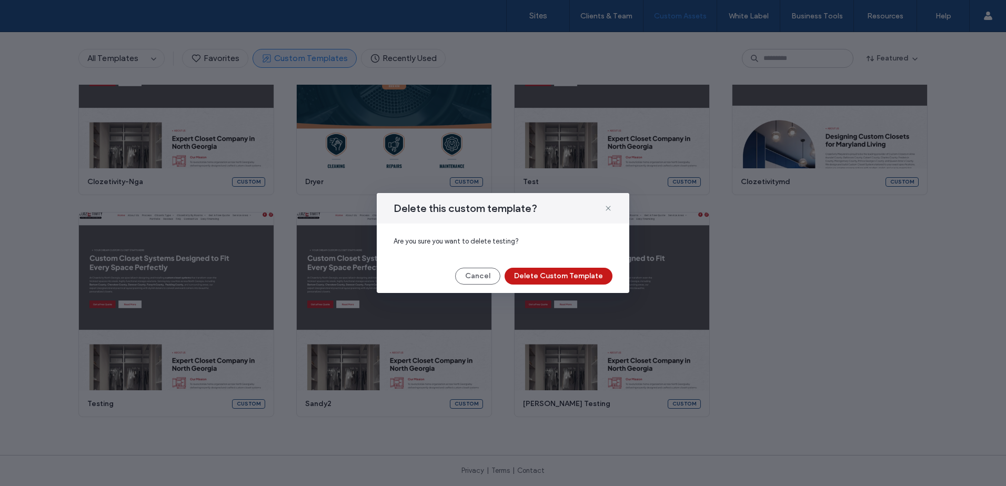
click at [544, 277] on button "Delete Custom Template" at bounding box center [559, 276] width 108 height 17
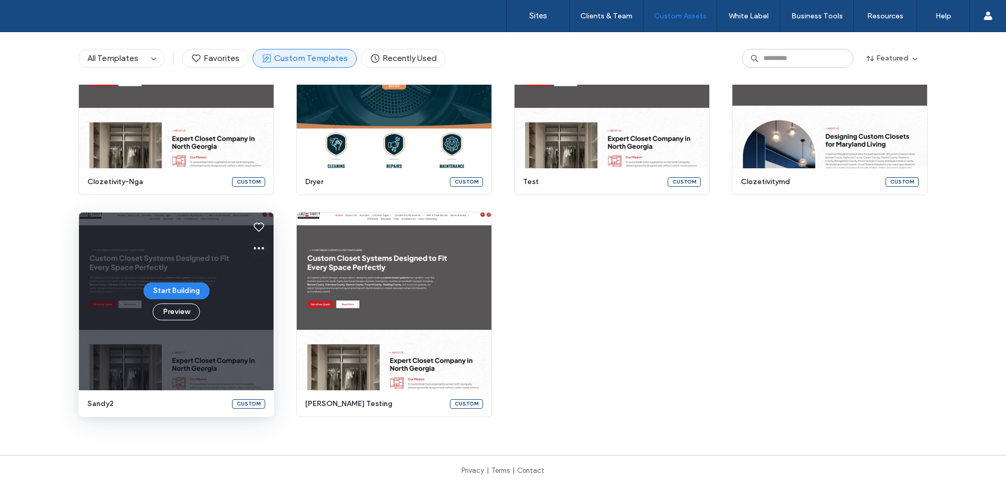
click at [255, 252] on icon at bounding box center [259, 248] width 13 height 13
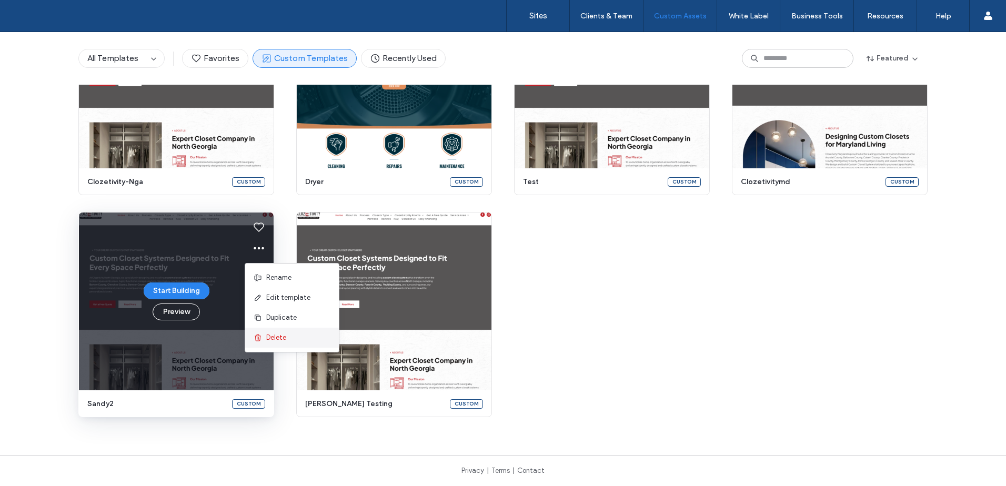
click at [290, 332] on div "Delete" at bounding box center [292, 338] width 94 height 20
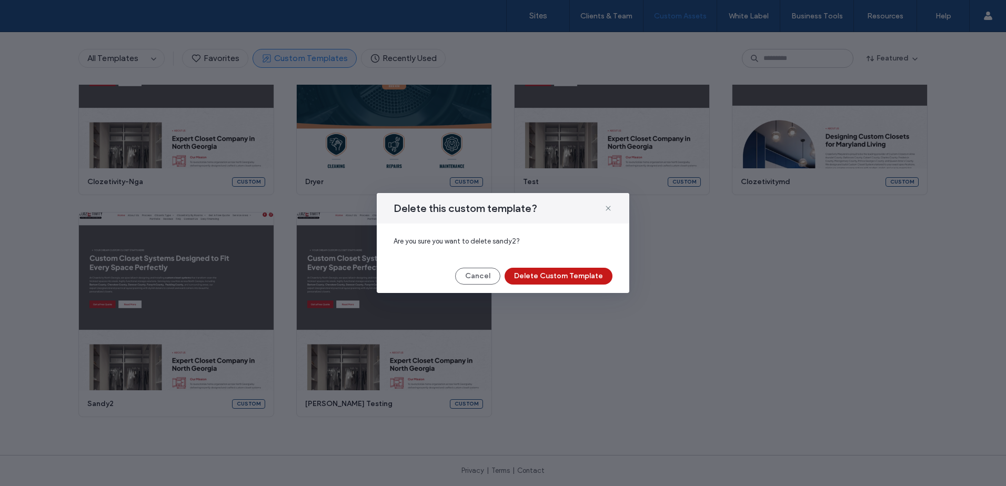
click at [566, 276] on button "Delete Custom Template" at bounding box center [559, 276] width 108 height 17
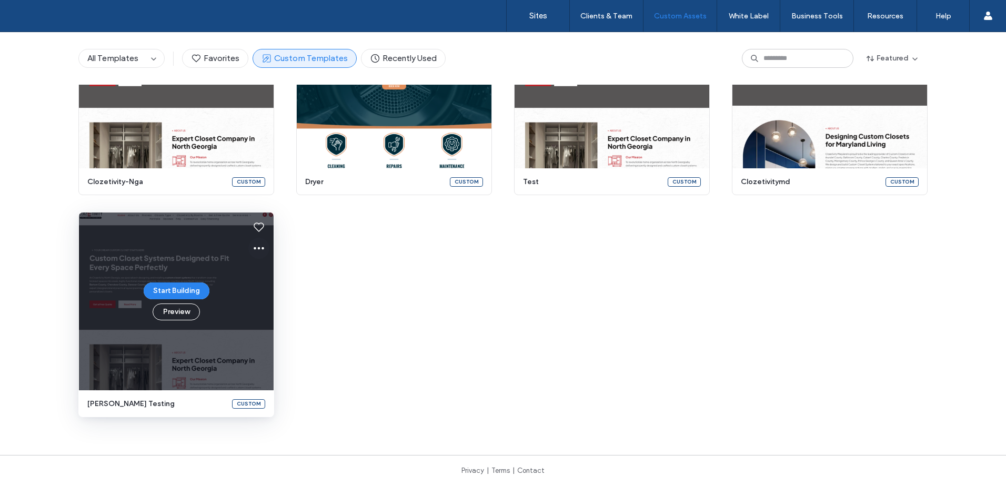
click at [261, 249] on icon at bounding box center [259, 248] width 13 height 13
click at [271, 341] on span "Delete" at bounding box center [276, 338] width 20 height 11
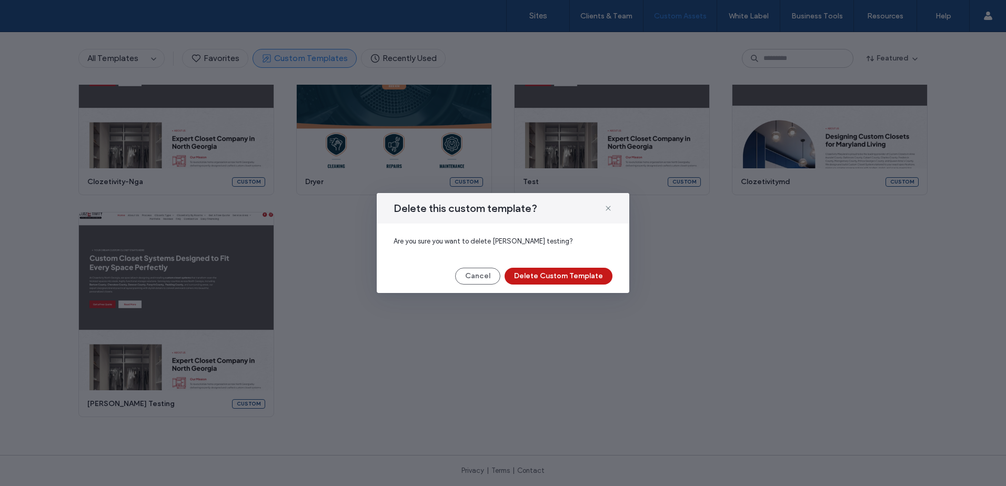
click at [591, 278] on button "Delete Custom Template" at bounding box center [559, 276] width 108 height 17
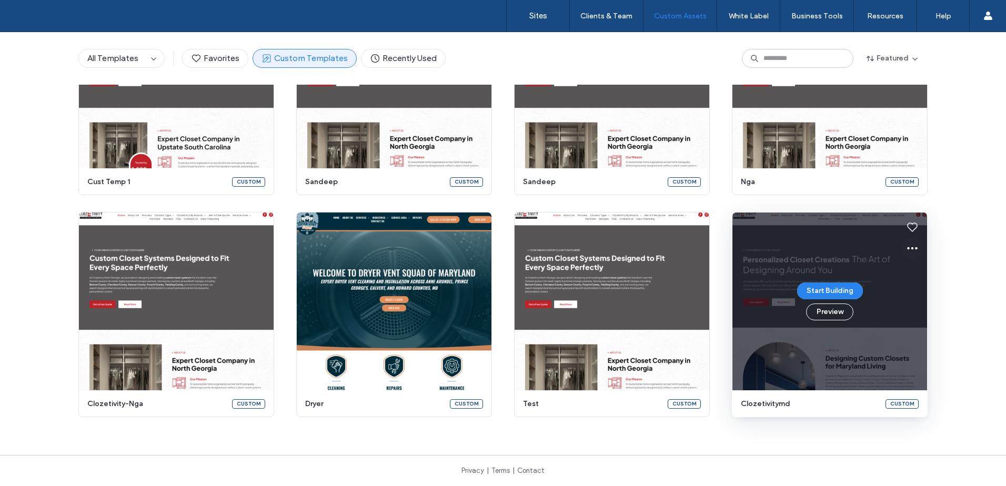
click at [907, 248] on use at bounding box center [912, 248] width 11 height 3
click at [914, 341] on use at bounding box center [911, 338] width 6 height 7
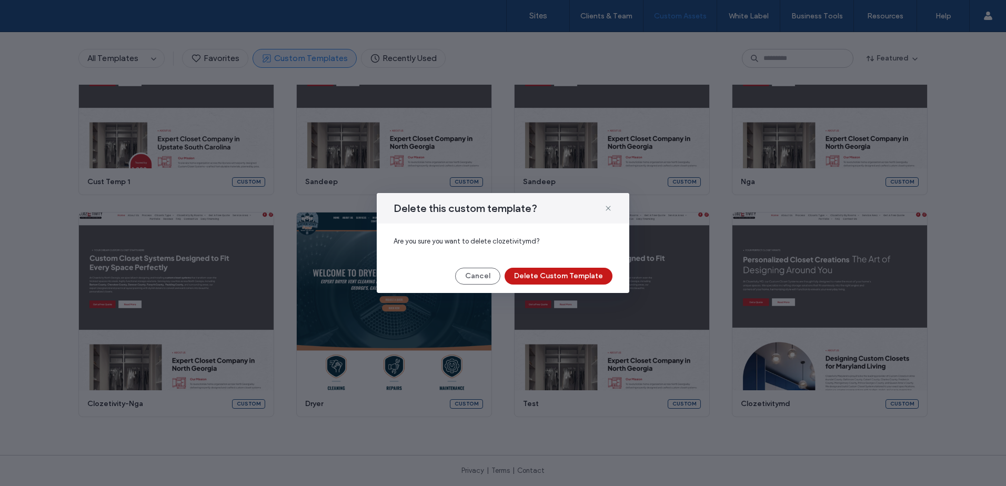
click at [590, 270] on button "Delete Custom Template" at bounding box center [559, 276] width 108 height 17
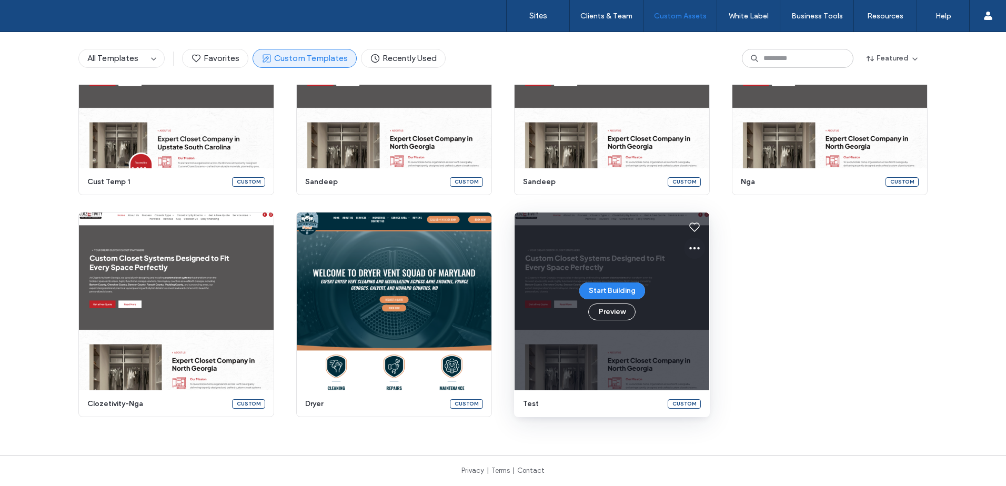
click at [692, 253] on icon at bounding box center [694, 248] width 13 height 13
click at [739, 336] on div "Delete" at bounding box center [728, 338] width 94 height 20
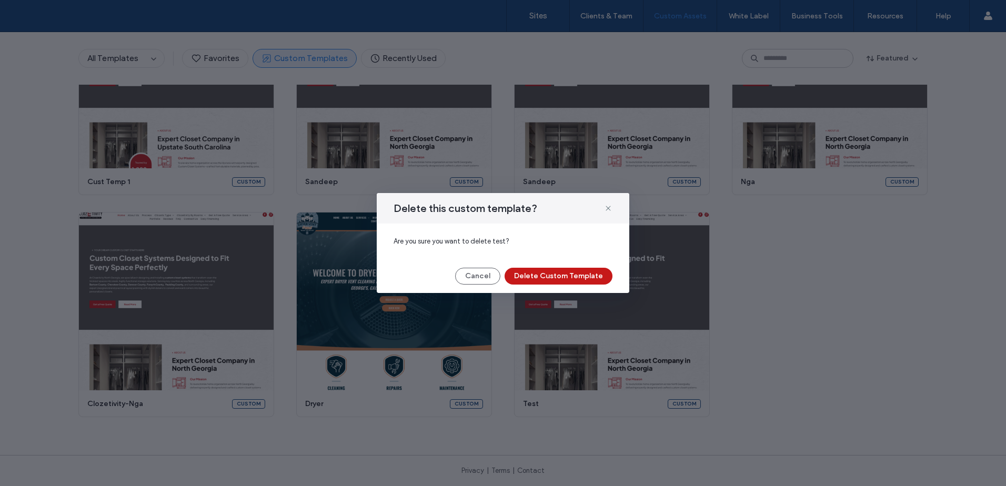
click at [591, 276] on button "Delete Custom Template" at bounding box center [559, 276] width 108 height 17
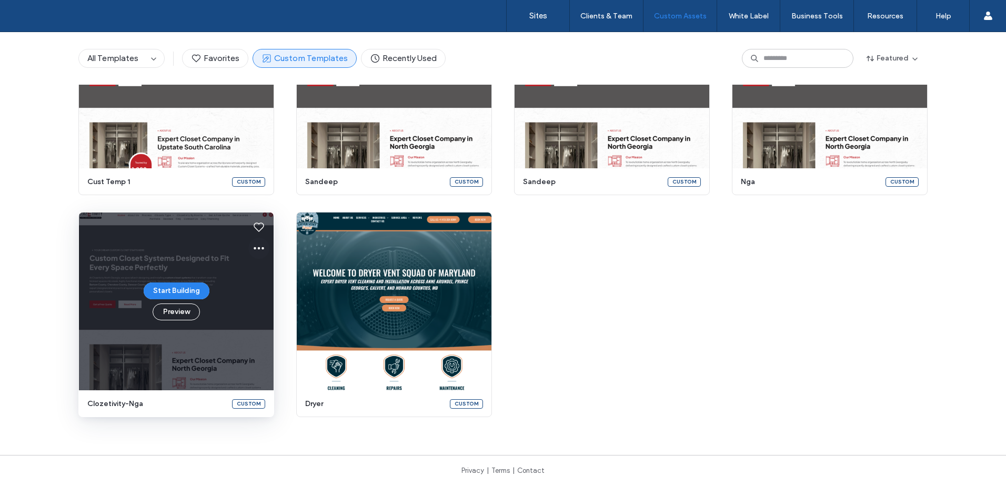
click at [256, 252] on icon at bounding box center [259, 248] width 13 height 13
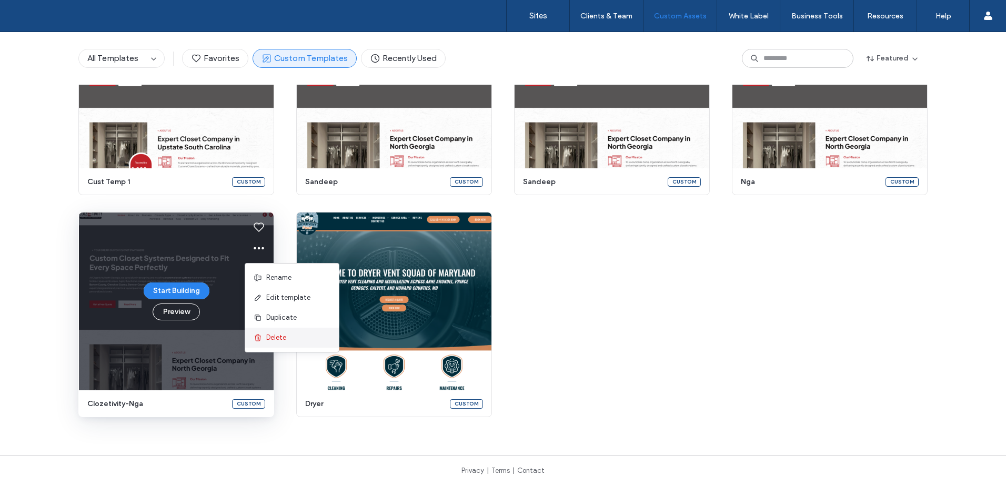
click at [274, 336] on span "Delete" at bounding box center [276, 338] width 20 height 11
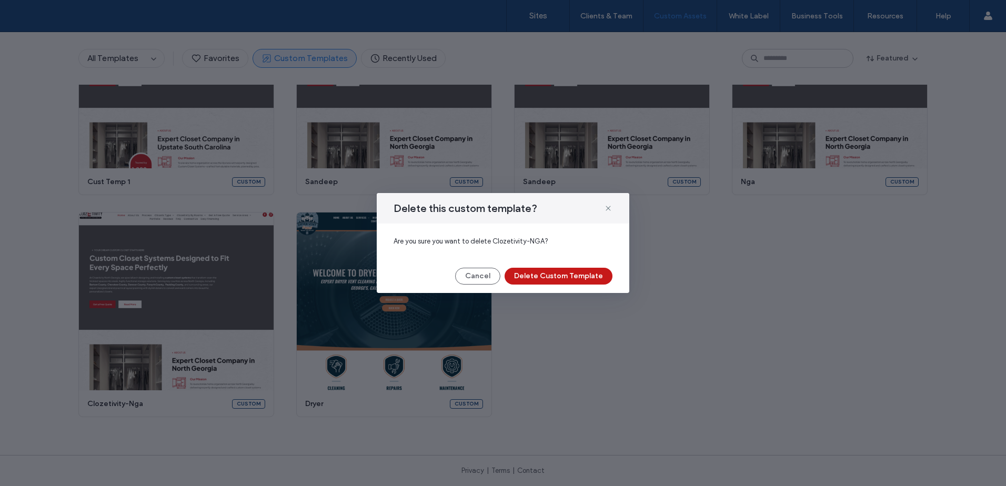
click at [602, 278] on button "Delete Custom Template" at bounding box center [559, 276] width 108 height 17
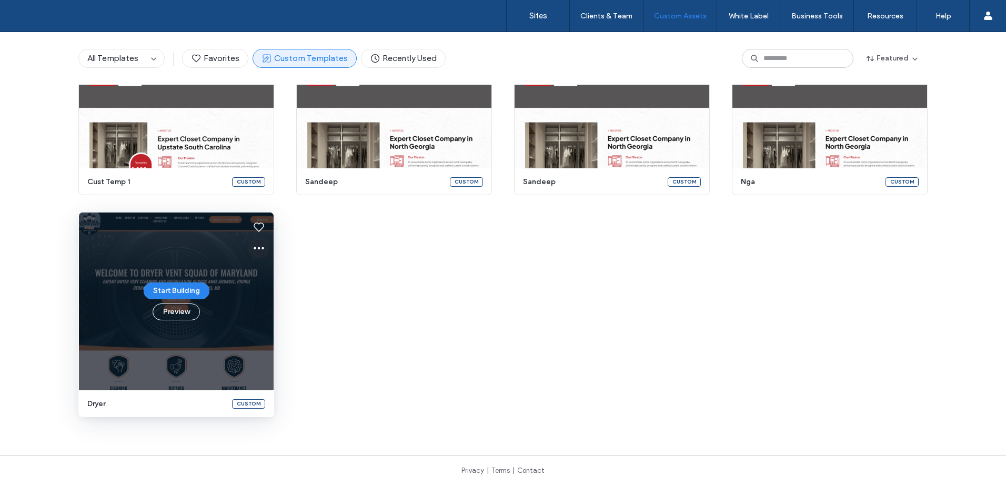
click at [257, 249] on icon at bounding box center [259, 248] width 13 height 13
click at [308, 337] on div "Delete" at bounding box center [292, 338] width 94 height 20
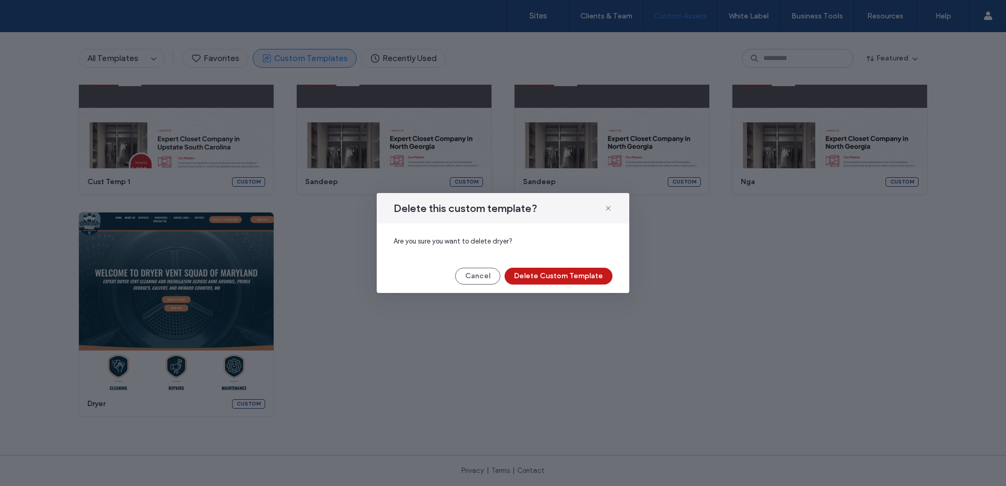
click at [563, 275] on button "Delete Custom Template" at bounding box center [559, 276] width 108 height 17
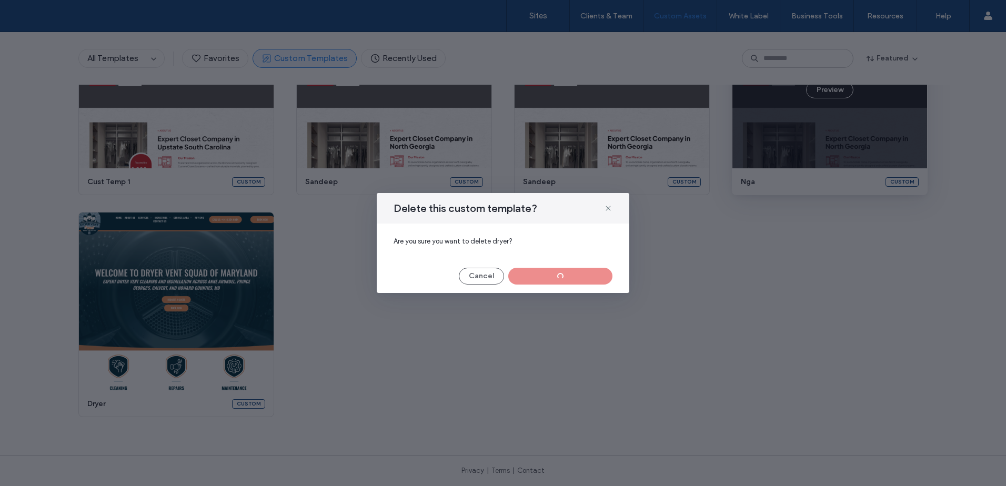
scroll to position [415, 0]
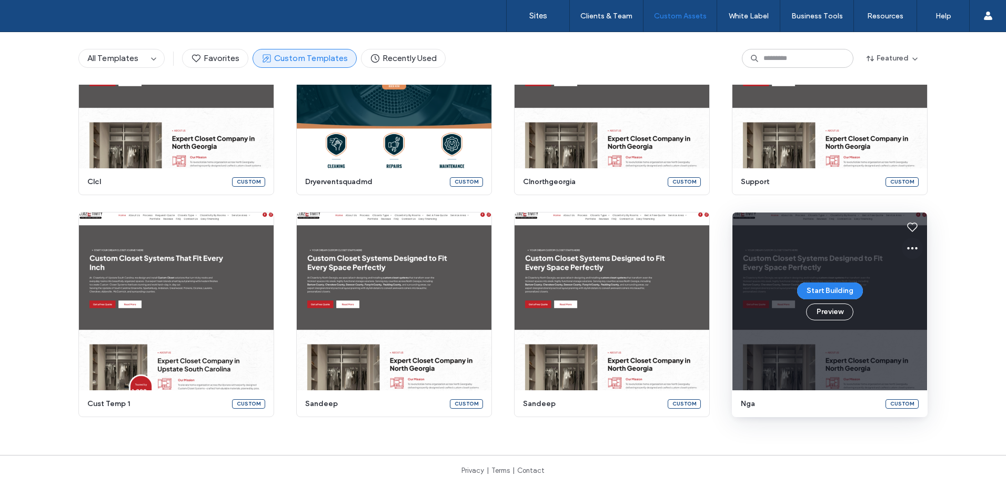
click at [906, 248] on icon at bounding box center [912, 248] width 13 height 13
click at [922, 337] on span "Delete" at bounding box center [930, 338] width 20 height 11
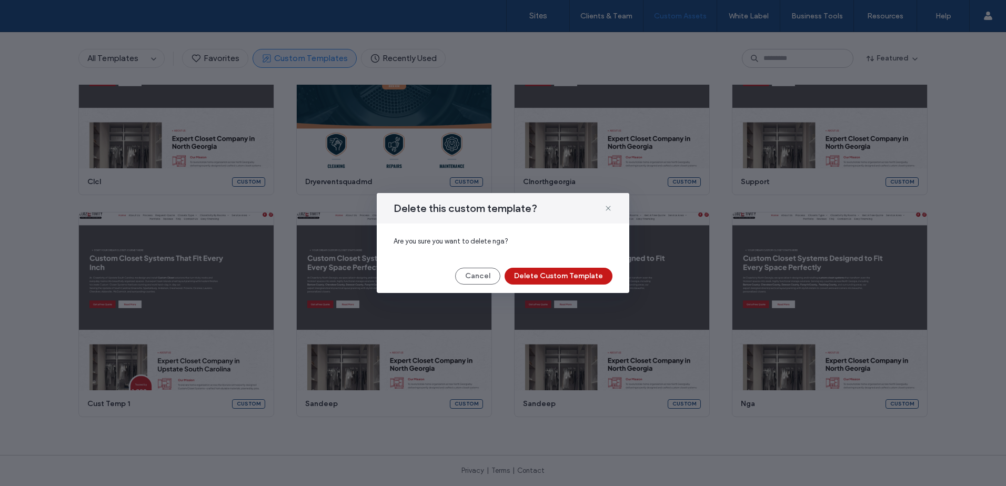
click at [597, 282] on button "Delete Custom Template" at bounding box center [559, 276] width 108 height 17
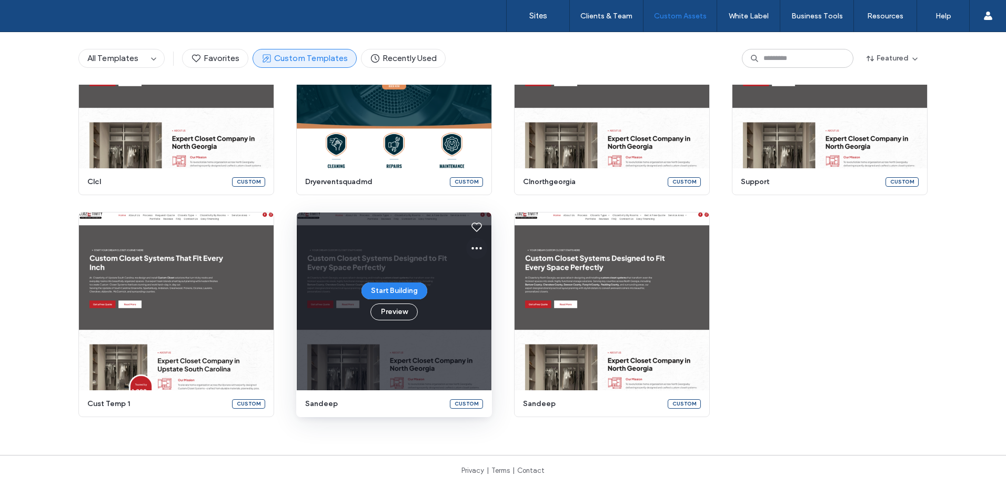
click at [475, 249] on icon at bounding box center [477, 248] width 13 height 13
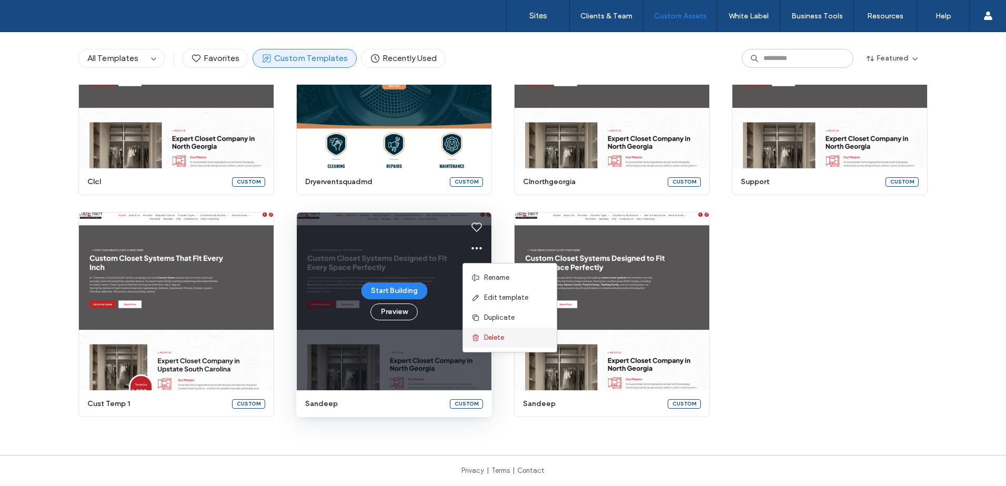
click at [517, 333] on div "Delete" at bounding box center [510, 338] width 94 height 20
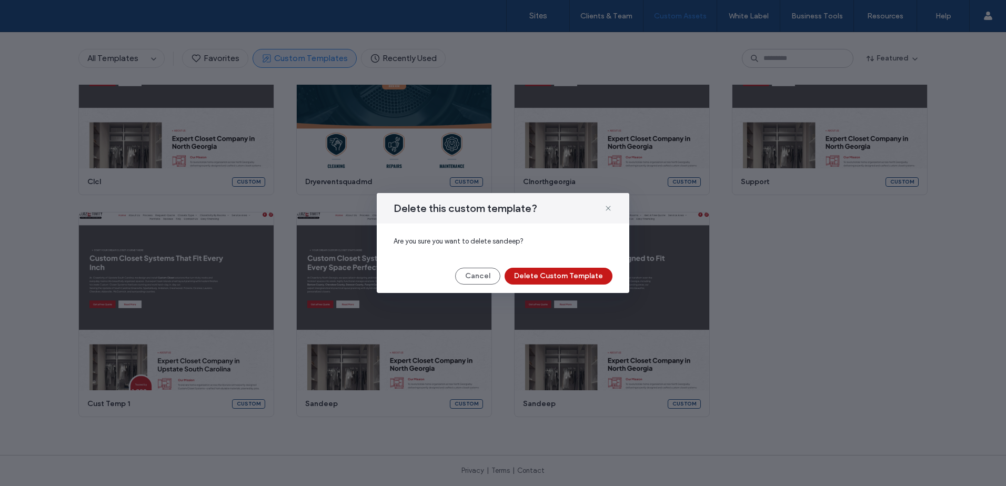
click at [594, 271] on button "Delete Custom Template" at bounding box center [559, 276] width 108 height 17
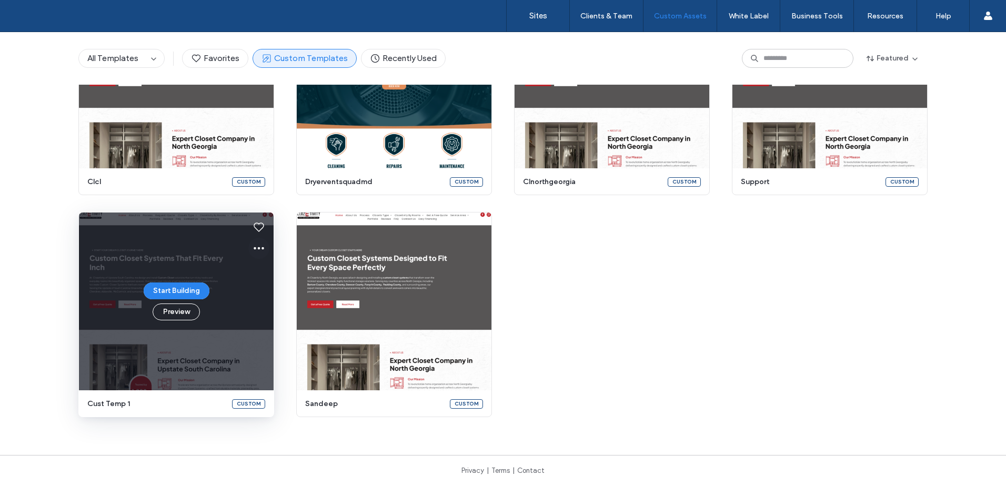
click at [258, 250] on icon at bounding box center [259, 248] width 13 height 13
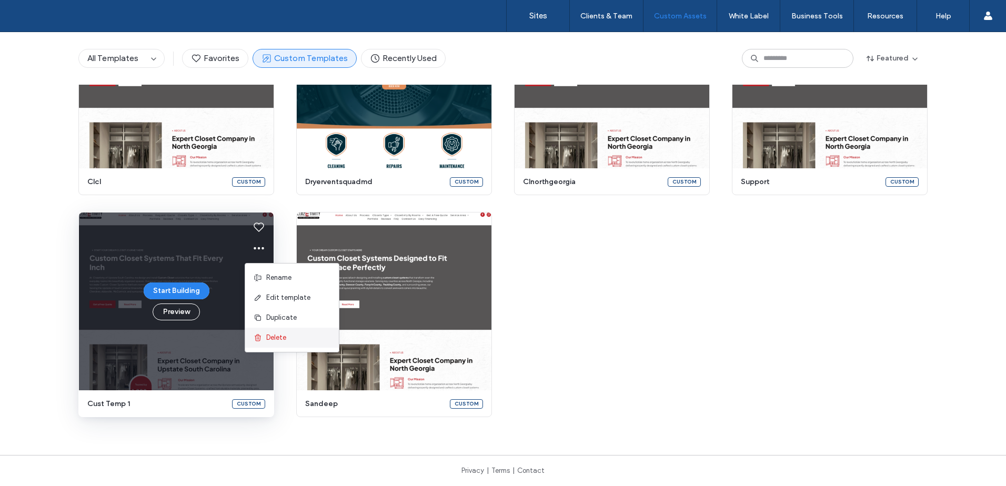
click at [298, 341] on div "Delete" at bounding box center [292, 338] width 94 height 20
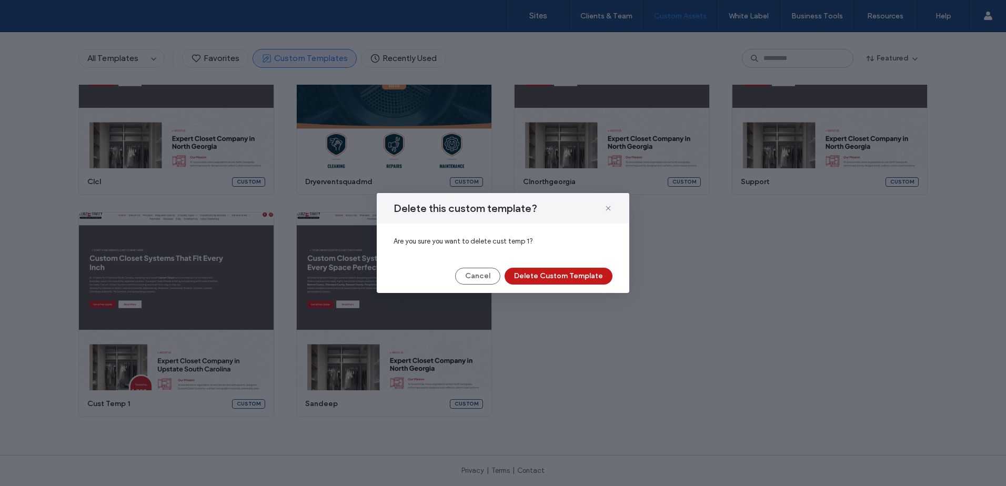
click at [605, 281] on button "Delete Custom Template" at bounding box center [559, 276] width 108 height 17
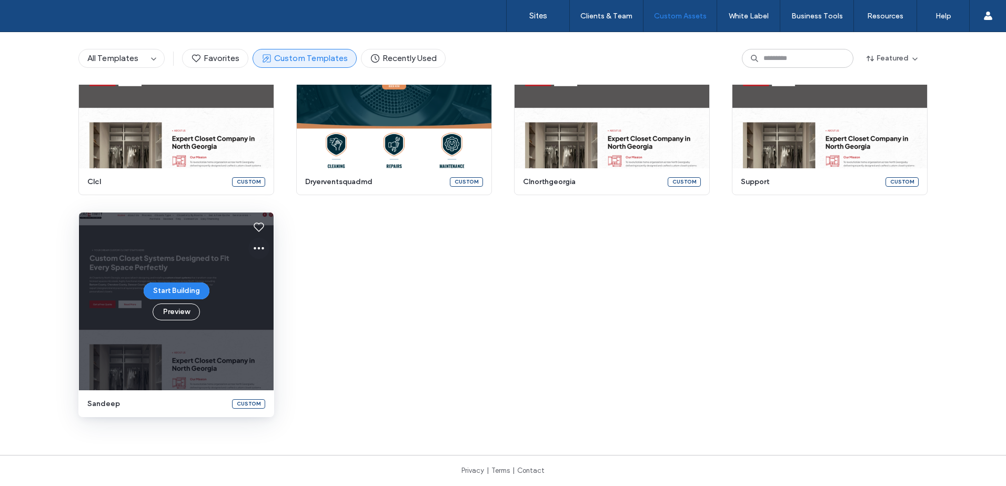
click at [257, 244] on icon at bounding box center [259, 248] width 13 height 13
click at [274, 334] on span "Delete" at bounding box center [276, 338] width 20 height 11
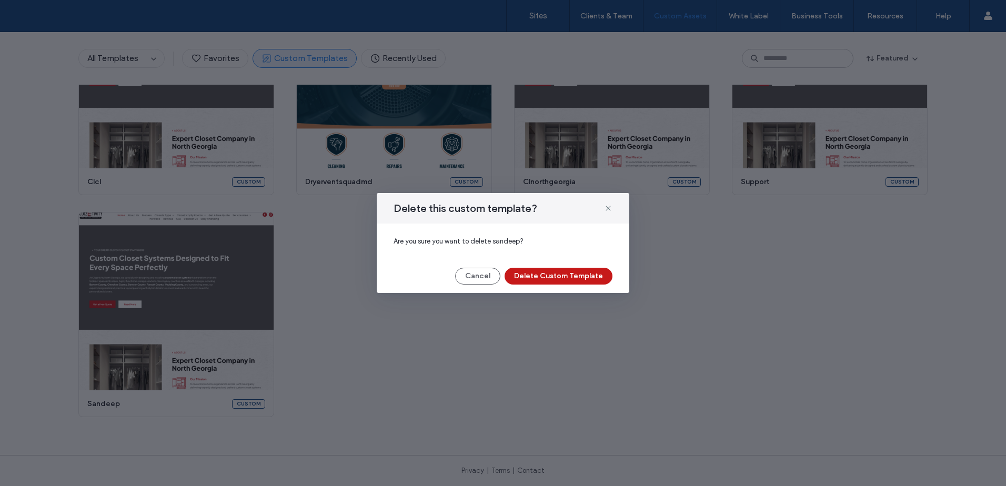
click at [535, 275] on button "Delete Custom Template" at bounding box center [559, 276] width 108 height 17
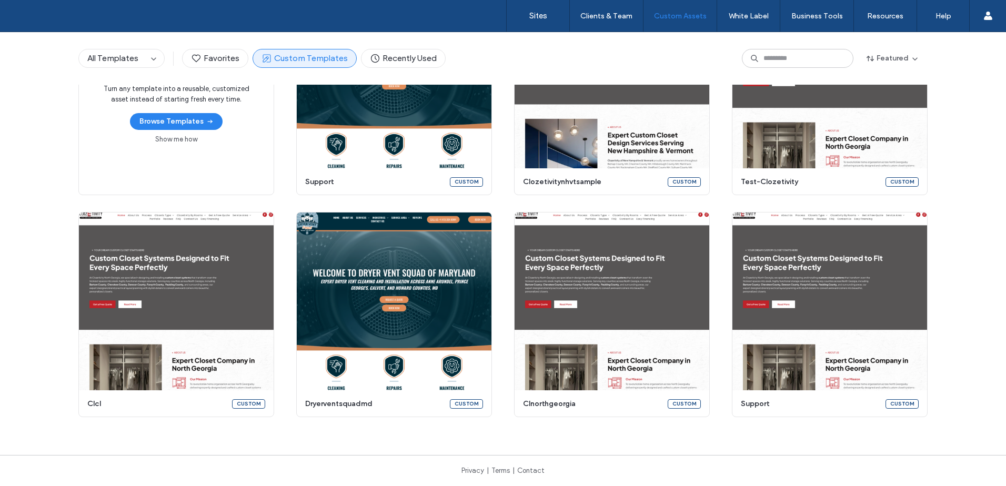
scroll to position [193, 0]
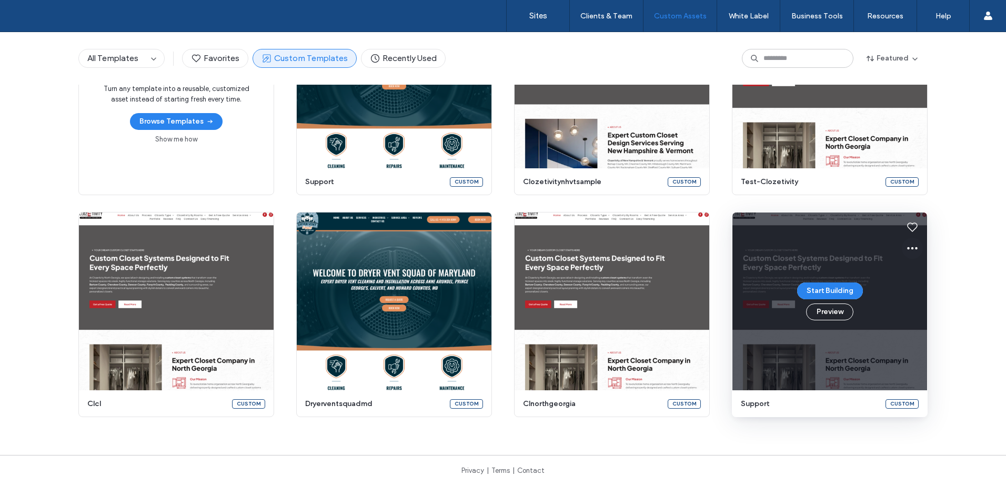
click at [907, 246] on icon at bounding box center [912, 248] width 13 height 13
click at [926, 343] on span "Delete" at bounding box center [930, 338] width 20 height 11
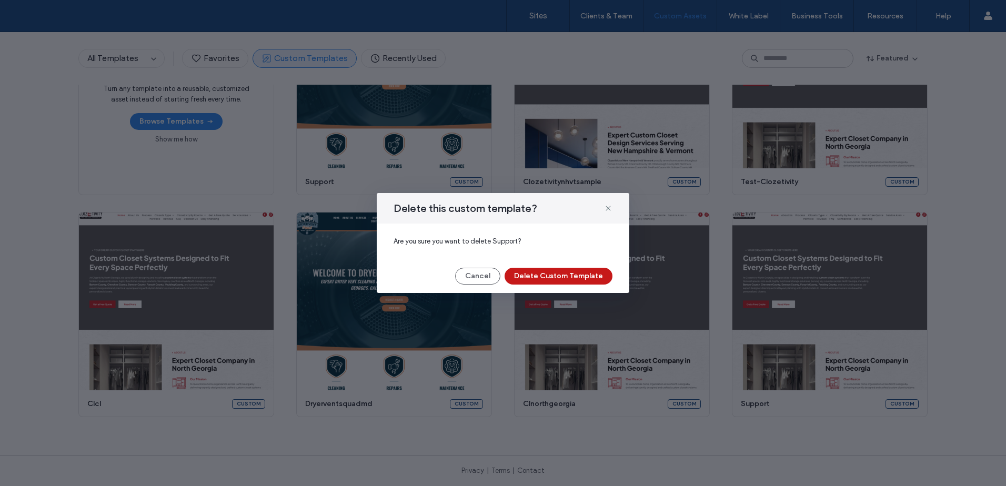
click at [571, 276] on button "Delete Custom Template" at bounding box center [559, 276] width 108 height 17
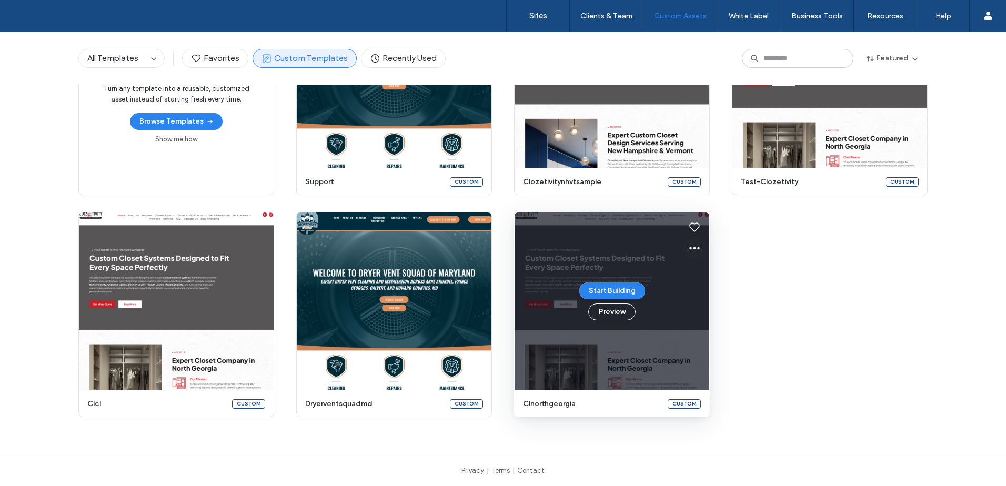
click at [688, 247] on icon at bounding box center [694, 248] width 13 height 13
click at [734, 334] on div "Delete" at bounding box center [728, 338] width 94 height 20
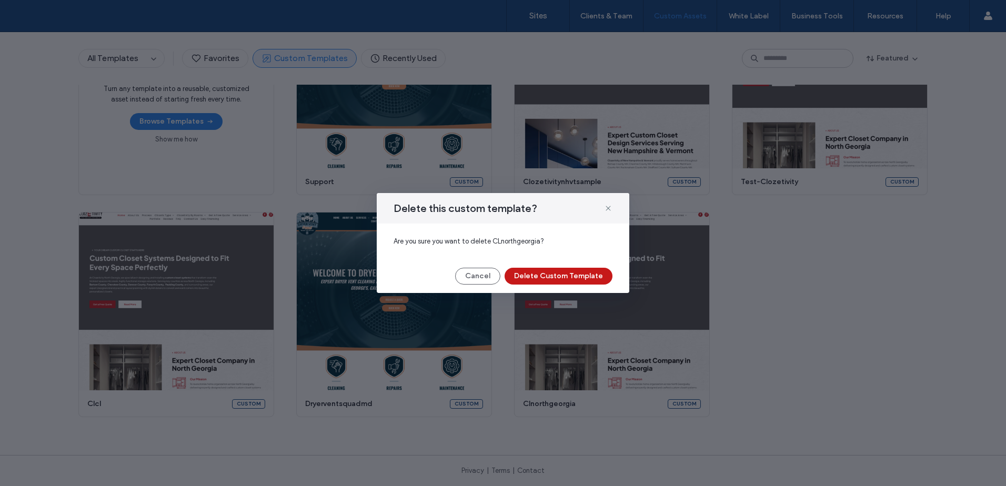
click at [571, 269] on button "Delete Custom Template" at bounding box center [559, 276] width 108 height 17
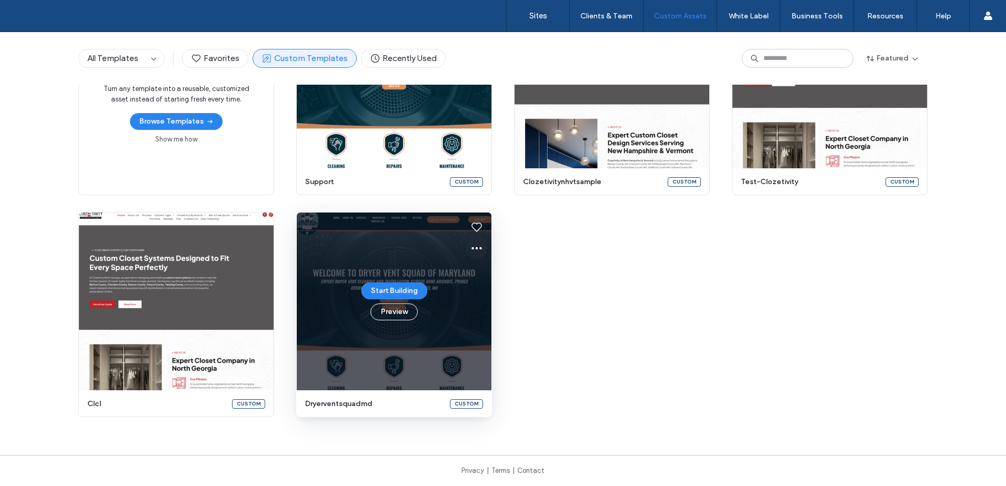
click at [471, 246] on icon at bounding box center [477, 248] width 13 height 13
click at [543, 336] on div "Delete" at bounding box center [510, 338] width 94 height 20
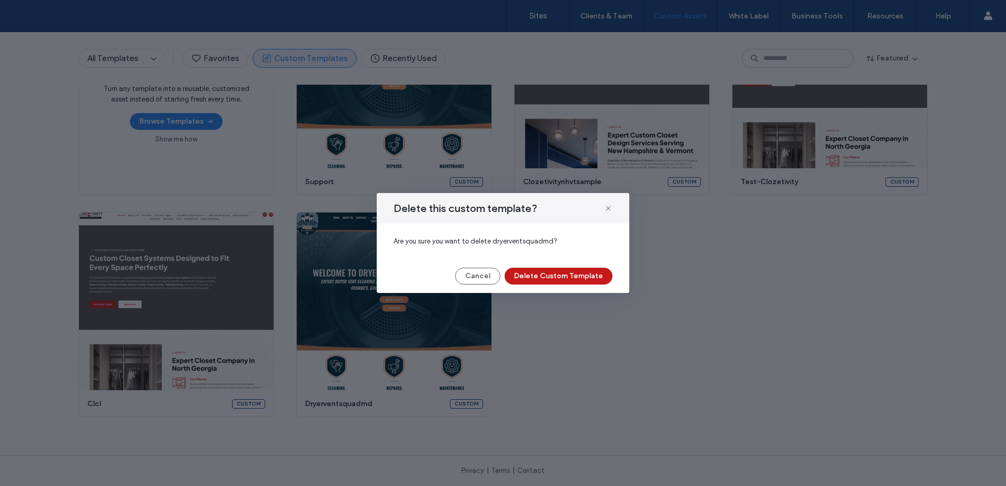
click at [564, 278] on button "Delete Custom Template" at bounding box center [559, 276] width 108 height 17
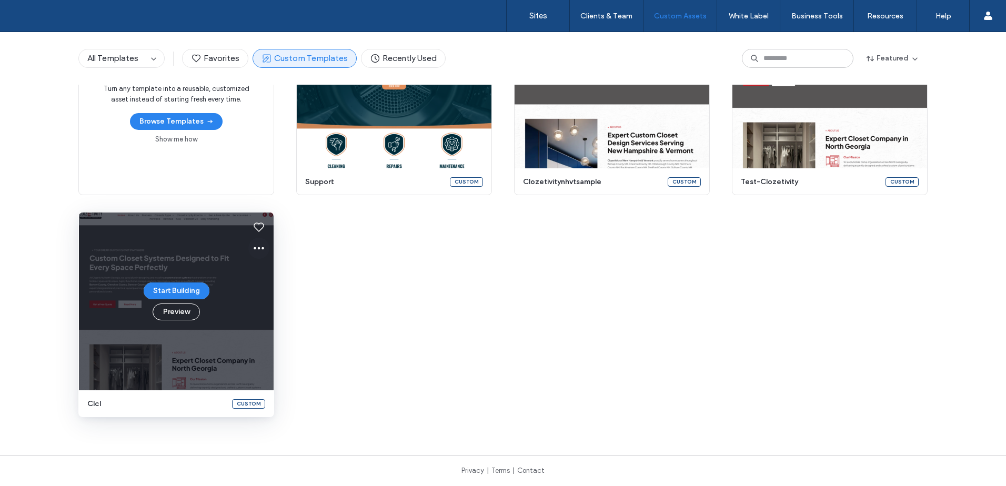
click at [257, 244] on icon at bounding box center [259, 248] width 13 height 13
click at [305, 343] on div "Delete" at bounding box center [292, 338] width 94 height 20
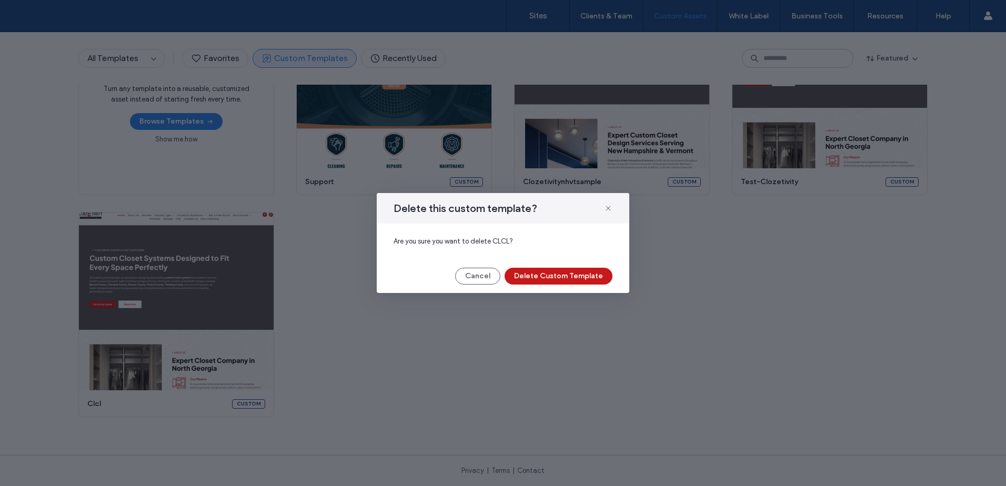
click at [556, 278] on button "Delete Custom Template" at bounding box center [559, 276] width 108 height 17
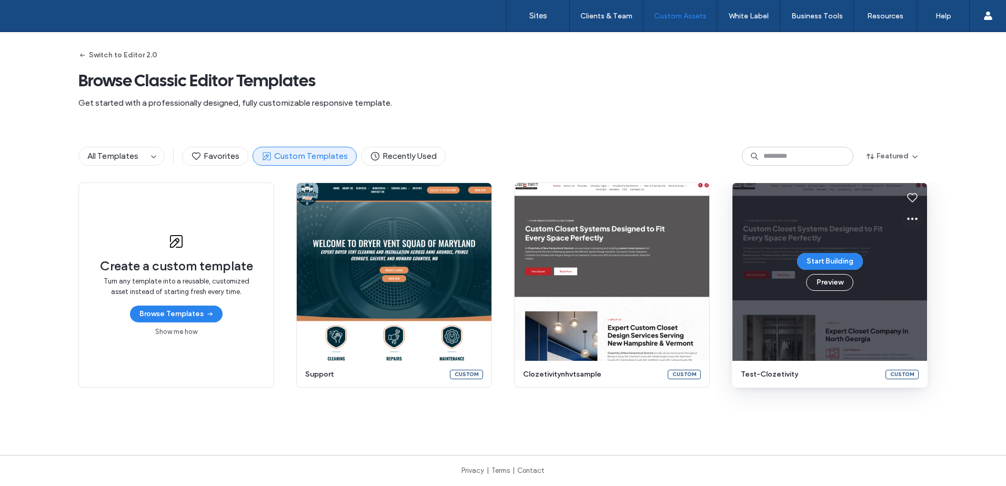
click at [908, 217] on icon at bounding box center [912, 219] width 13 height 13
click at [928, 305] on span "Delete" at bounding box center [930, 308] width 20 height 11
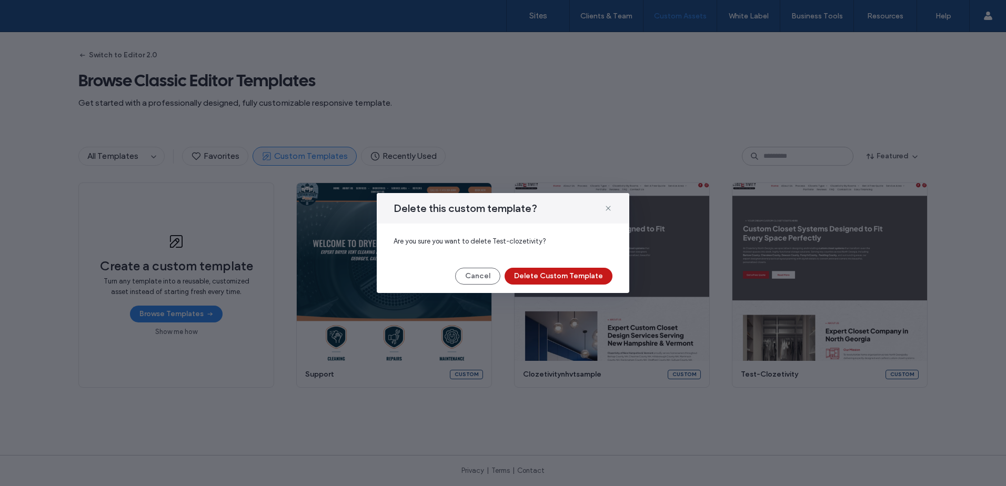
click at [583, 272] on button "Delete Custom Template" at bounding box center [559, 276] width 108 height 17
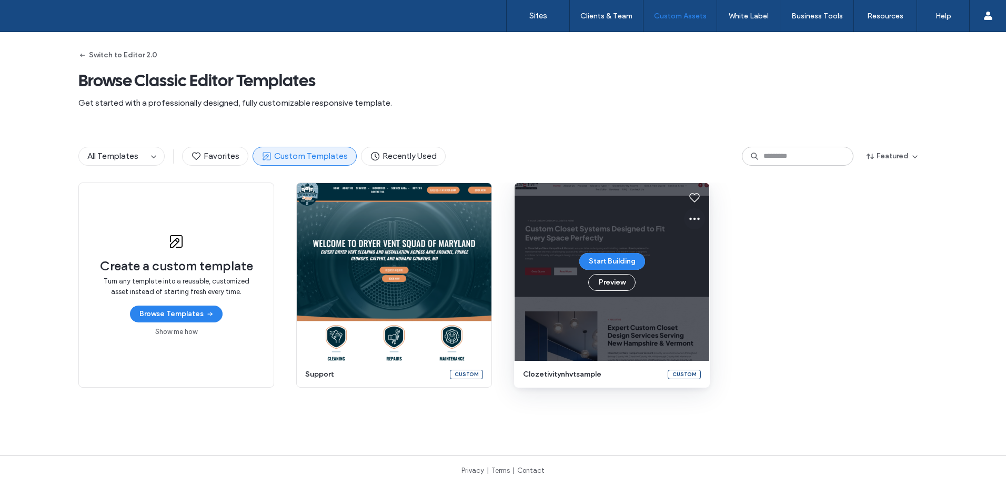
click at [689, 221] on icon at bounding box center [694, 219] width 13 height 13
click at [727, 306] on div "Delete" at bounding box center [728, 308] width 94 height 20
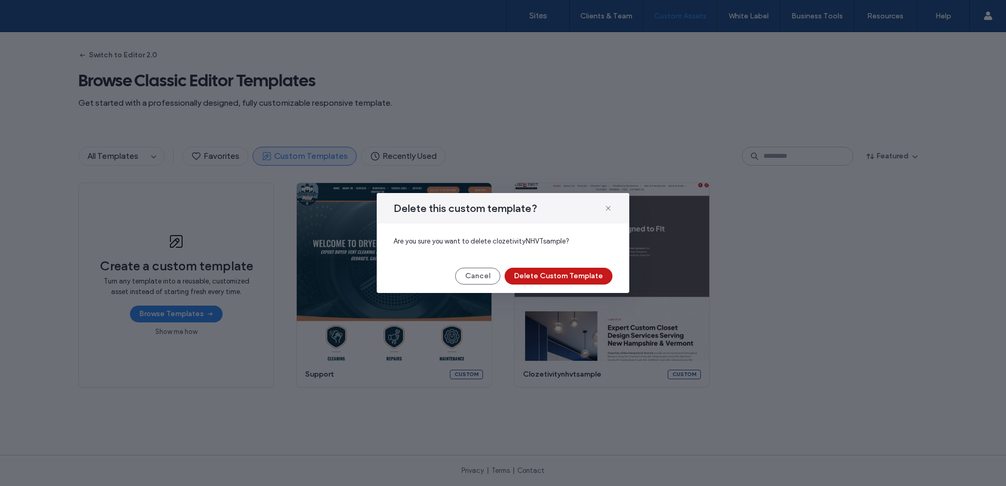
click at [602, 271] on button "Delete Custom Template" at bounding box center [559, 276] width 108 height 17
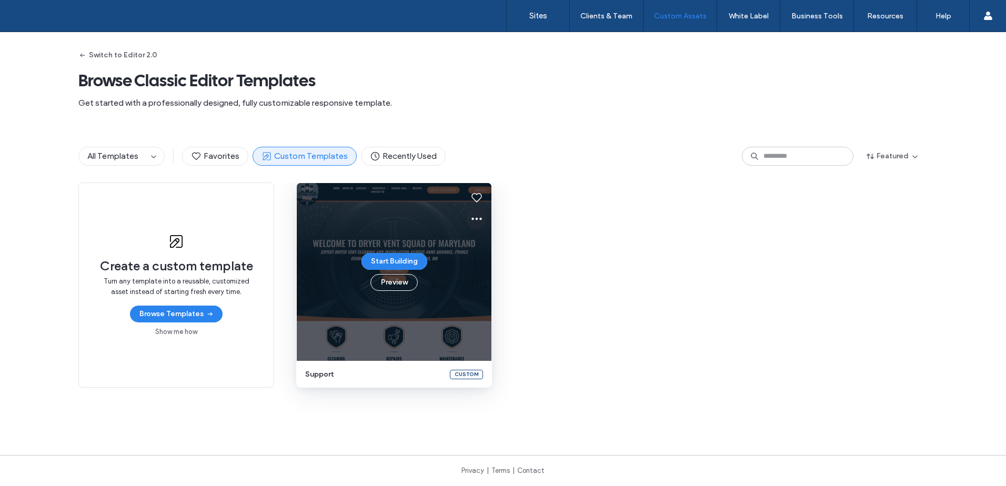
click at [472, 217] on icon at bounding box center [477, 219] width 13 height 13
click at [520, 309] on div "Delete" at bounding box center [510, 308] width 94 height 20
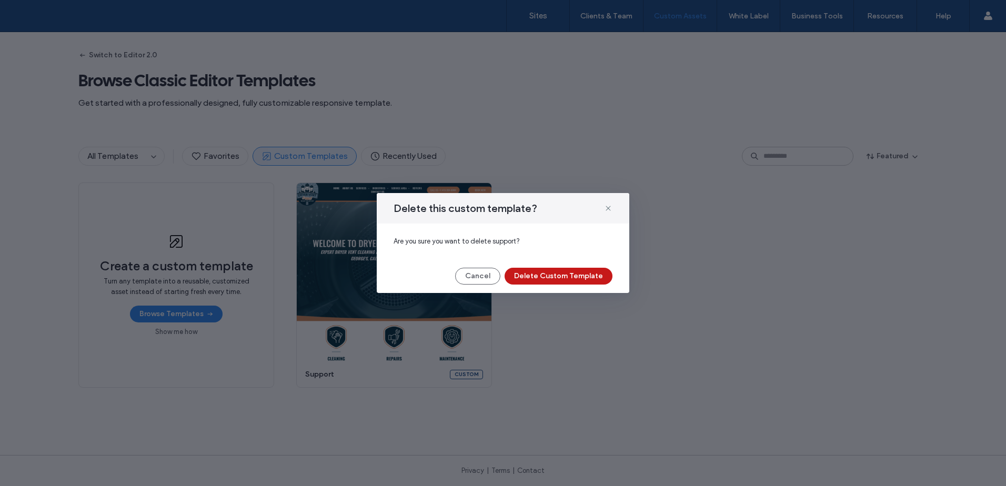
click at [566, 273] on button "Delete Custom Template" at bounding box center [559, 276] width 108 height 17
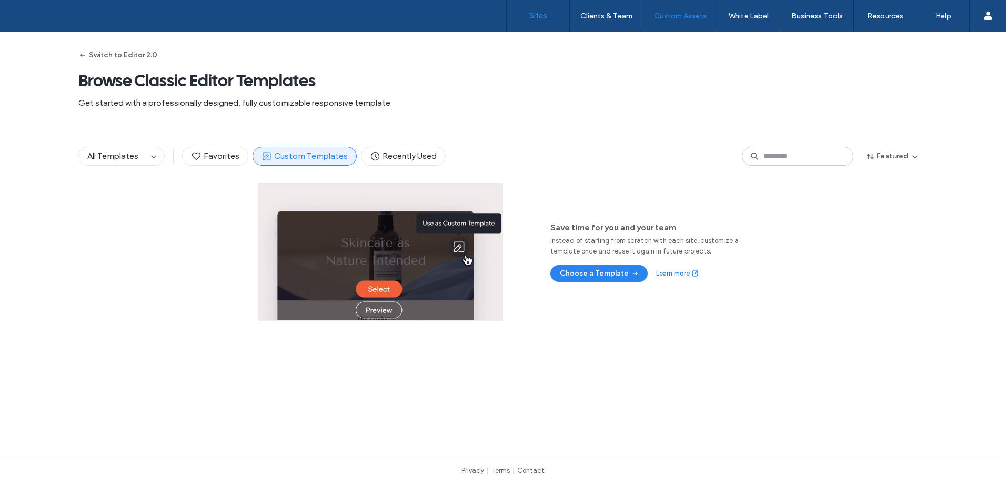
click at [536, 12] on label "Sites" at bounding box center [539, 15] width 18 height 9
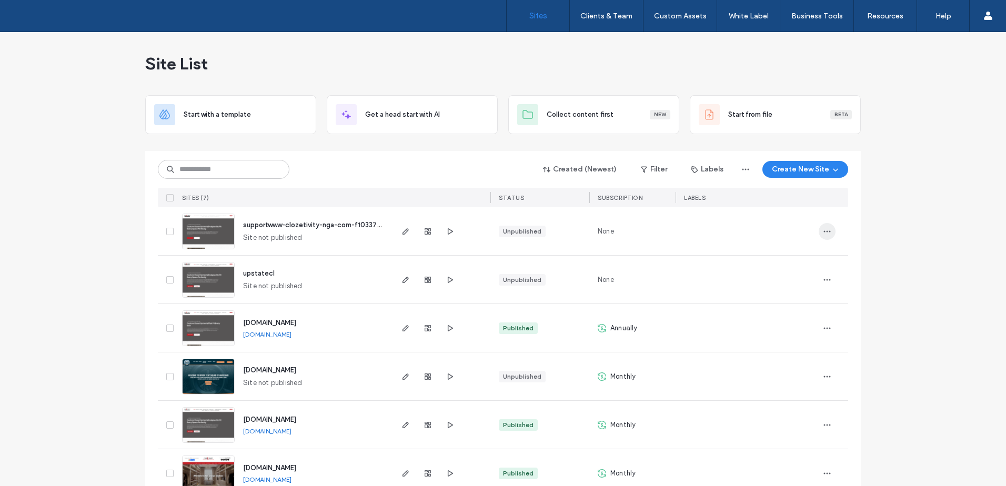
click at [824, 231] on use "button" at bounding box center [827, 232] width 7 height 2
click at [793, 362] on div "Delete Site" at bounding box center [785, 365] width 94 height 20
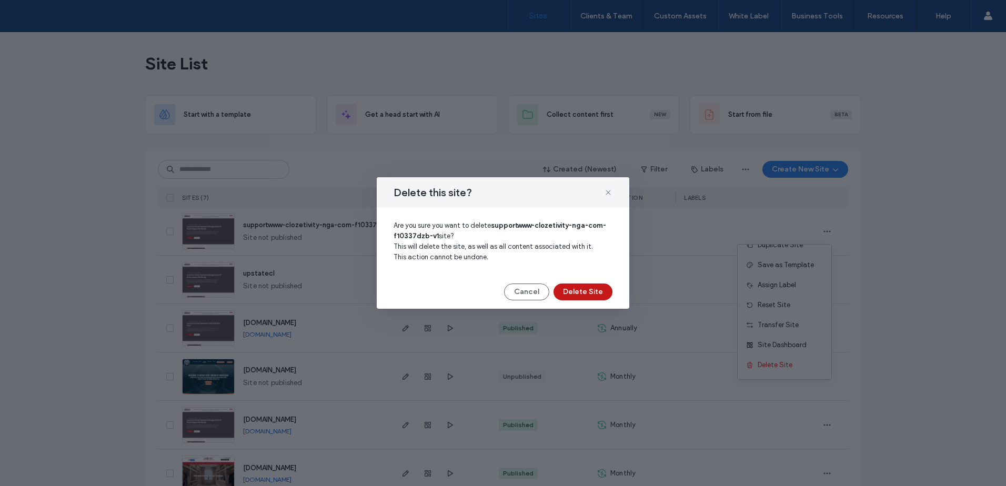
click at [599, 295] on button "Delete Site" at bounding box center [583, 292] width 59 height 17
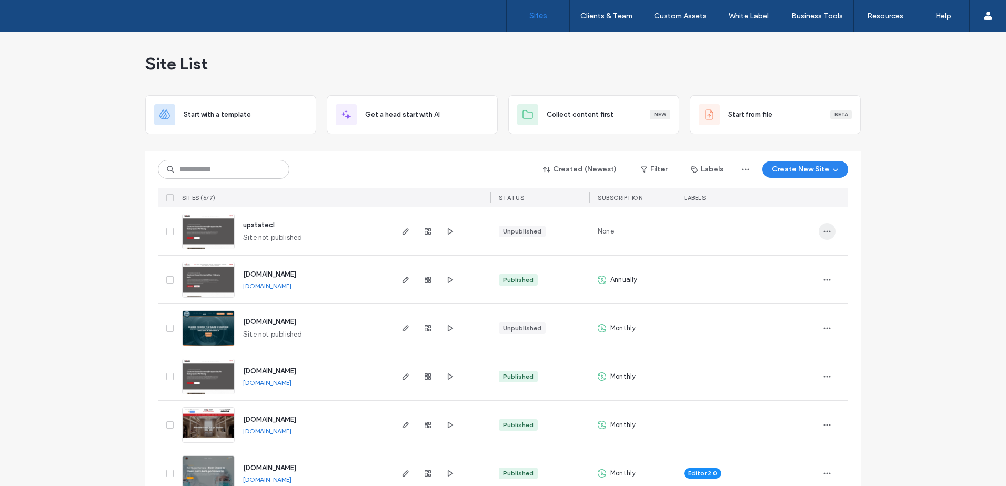
click at [823, 230] on icon "button" at bounding box center [827, 231] width 8 height 8
click at [799, 363] on div "Delete Site" at bounding box center [785, 365] width 94 height 20
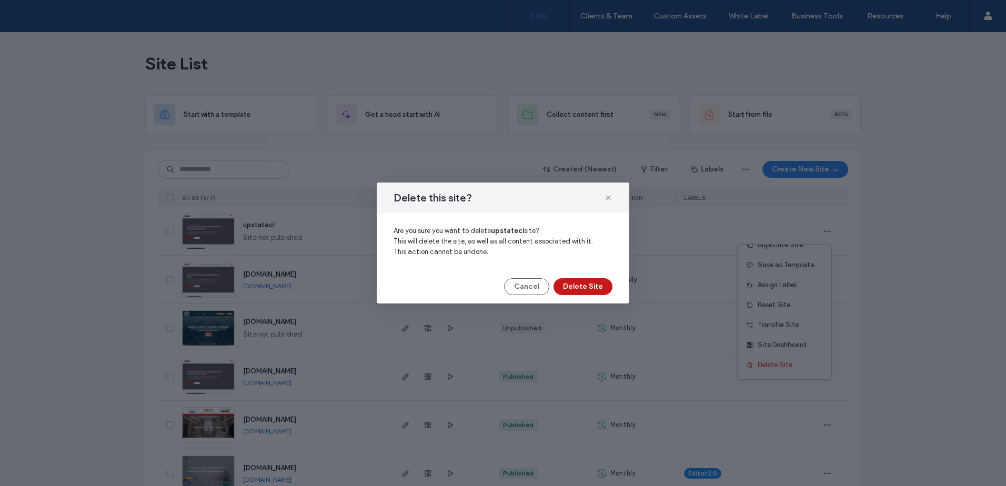
click at [600, 287] on button "Delete Site" at bounding box center [583, 286] width 59 height 17
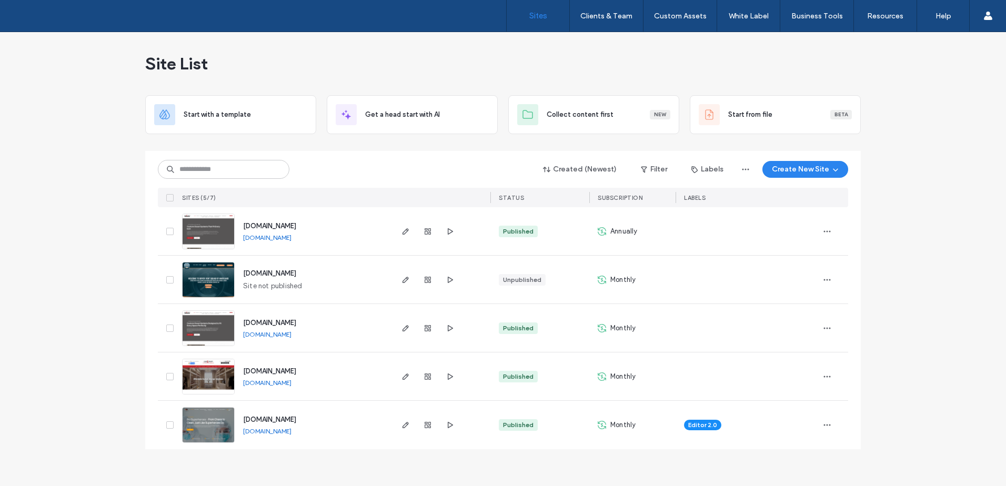
click at [949, 313] on div "Site List Start with a template Get a head start with AI Collect content first …" at bounding box center [503, 259] width 1006 height 454
click at [976, 258] on div "Site List Start with a template Get a head start with AI Collect content first …" at bounding box center [503, 259] width 1006 height 454
click at [971, 287] on div "Site List Start with a template Get a head start with AI Collect content first …" at bounding box center [503, 259] width 1006 height 454
click at [962, 226] on div "Site List Start with a template Get a head start with AI Collect content first …" at bounding box center [503, 259] width 1006 height 454
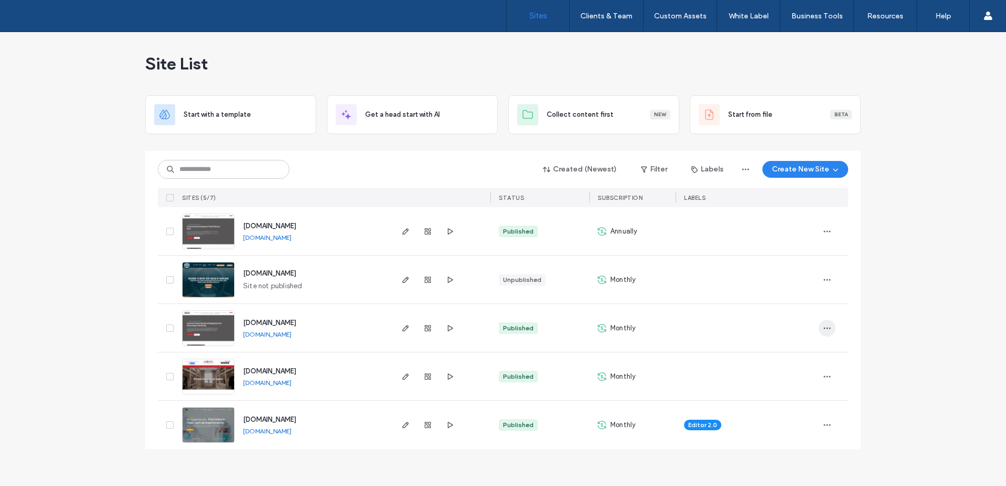
click at [830, 326] on icon "button" at bounding box center [827, 328] width 8 height 8
click at [808, 456] on span "Site Dashboard" at bounding box center [786, 456] width 49 height 11
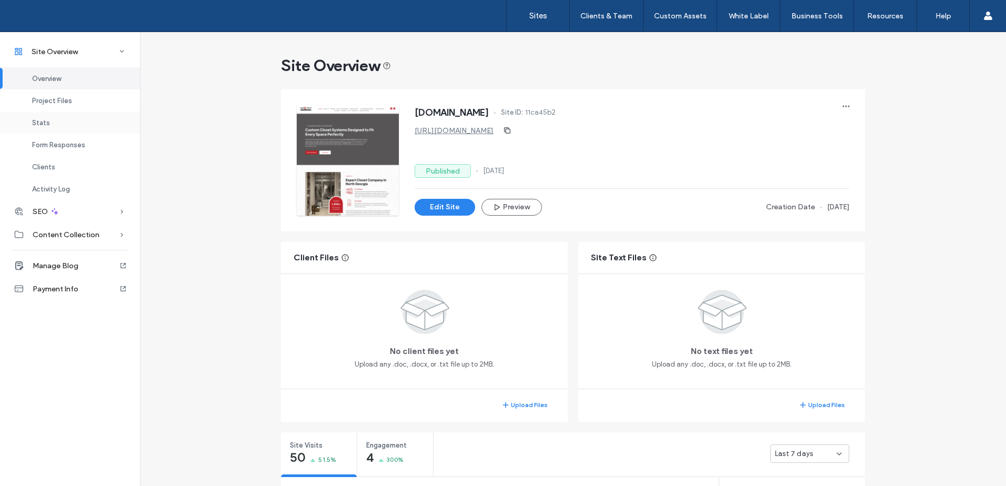
click at [87, 127] on div "Stats" at bounding box center [70, 123] width 140 height 22
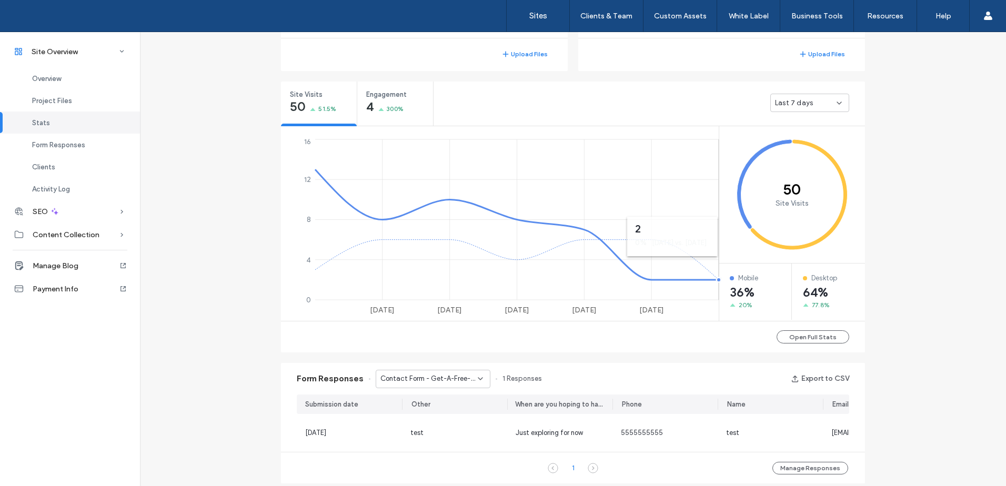
scroll to position [396, 0]
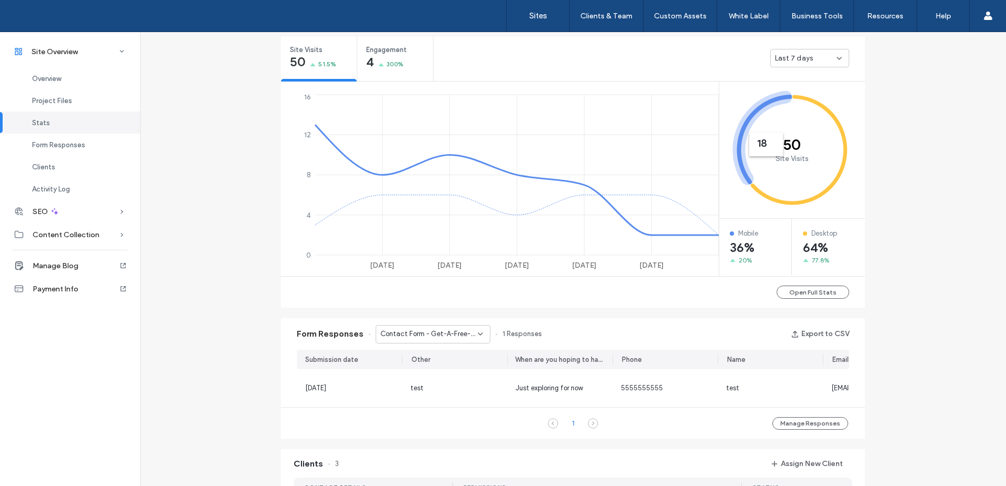
click at [815, 53] on div "Last 7 days" at bounding box center [806, 58] width 62 height 11
click at [826, 111] on div "Last 30 days" at bounding box center [806, 113] width 78 height 18
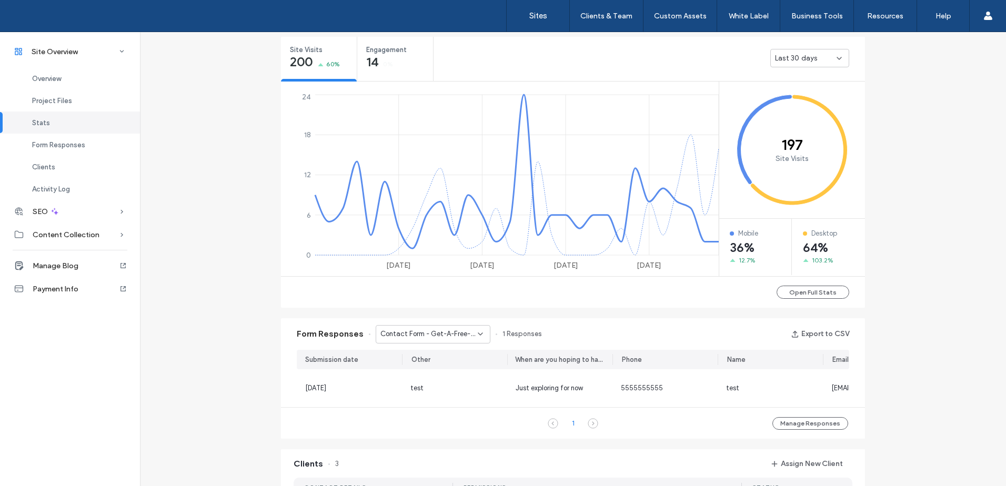
click at [401, 341] on div "Contact Form - Get-A-Free-Quote page" at bounding box center [433, 334] width 115 height 18
click at [408, 366] on span "Contact Form - Contact Us page" at bounding box center [425, 371] width 101 height 11
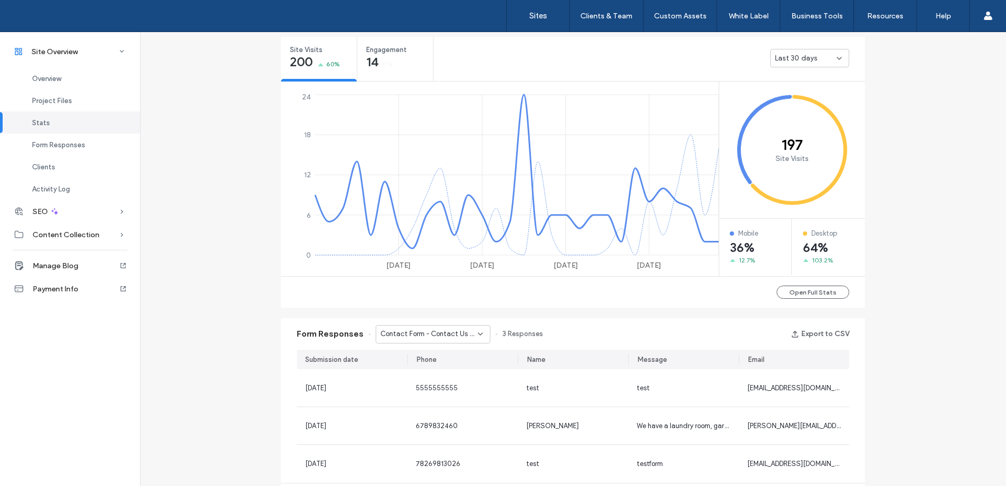
scroll to position [589, 0]
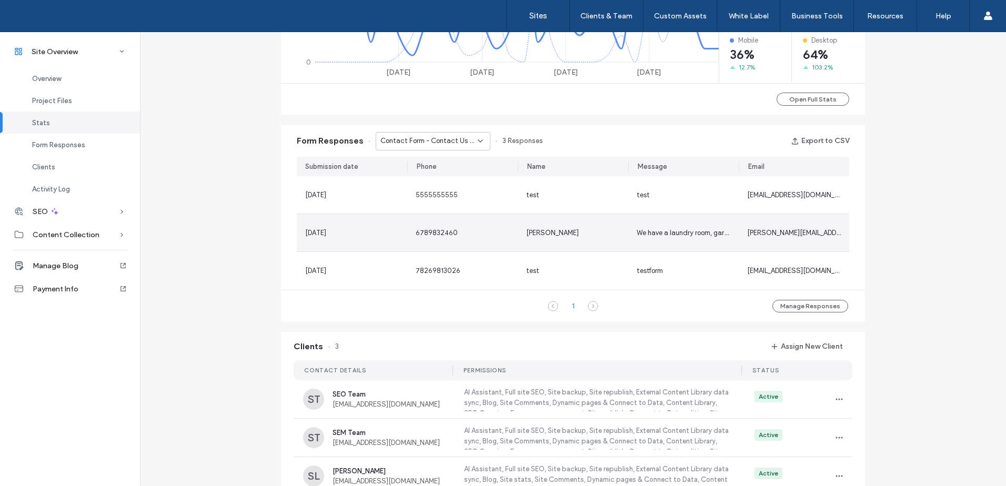
click at [434, 234] on span "6789832460" at bounding box center [437, 233] width 42 height 8
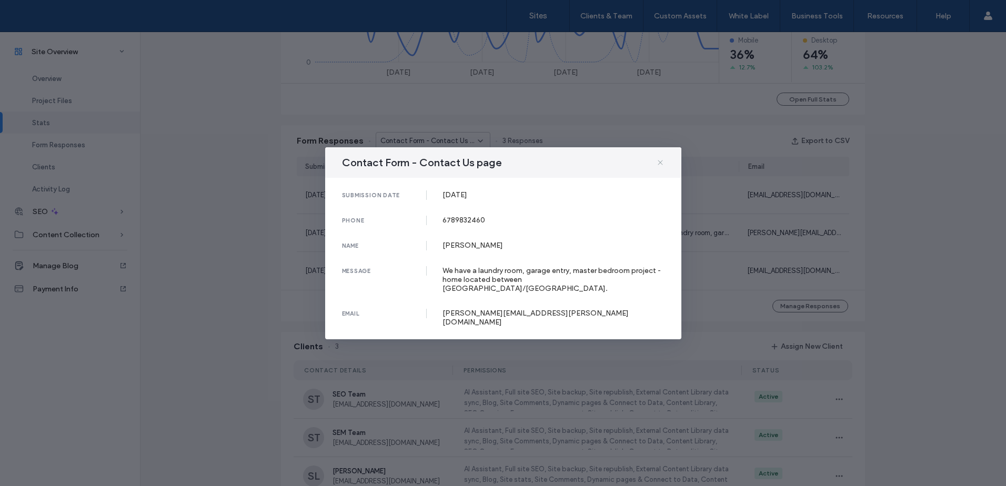
click at [658, 165] on use at bounding box center [660, 162] width 5 height 5
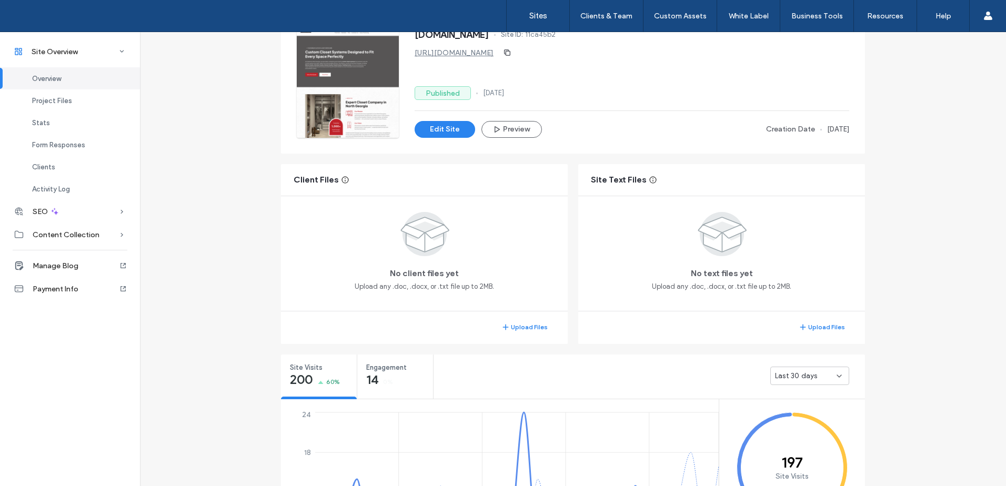
scroll to position [193, 0]
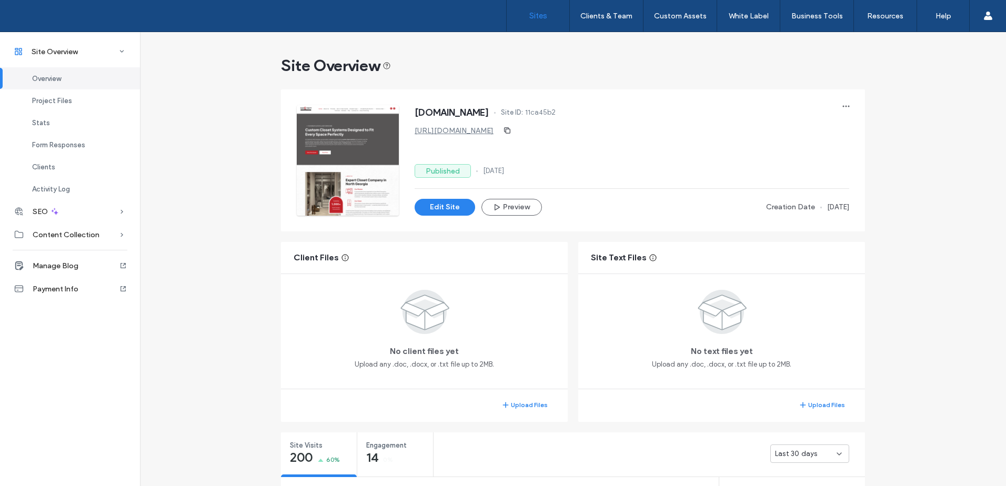
click at [545, 18] on label "Sites" at bounding box center [539, 15] width 18 height 9
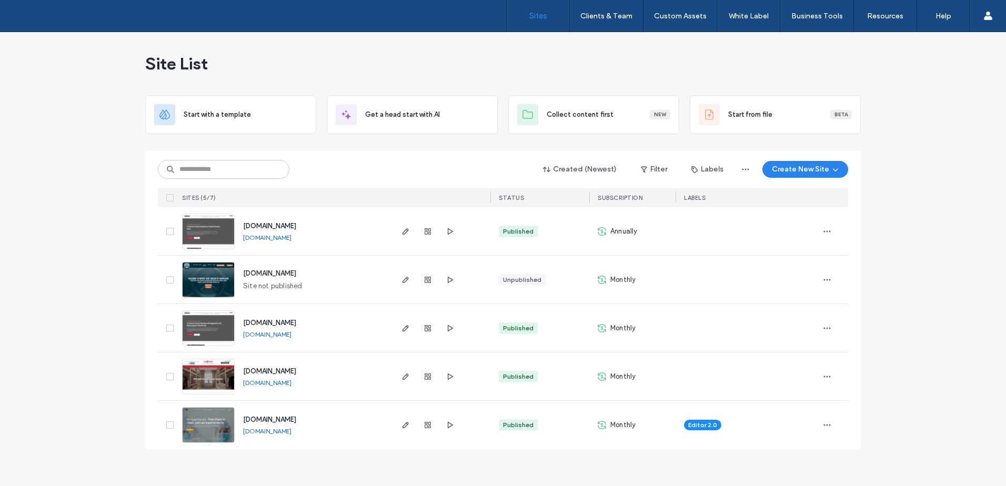
click at [61, 202] on div "Site List Start with a template Get a head start with AI Collect content first …" at bounding box center [503, 259] width 1006 height 454
